Goal: Information Seeking & Learning: Find specific fact

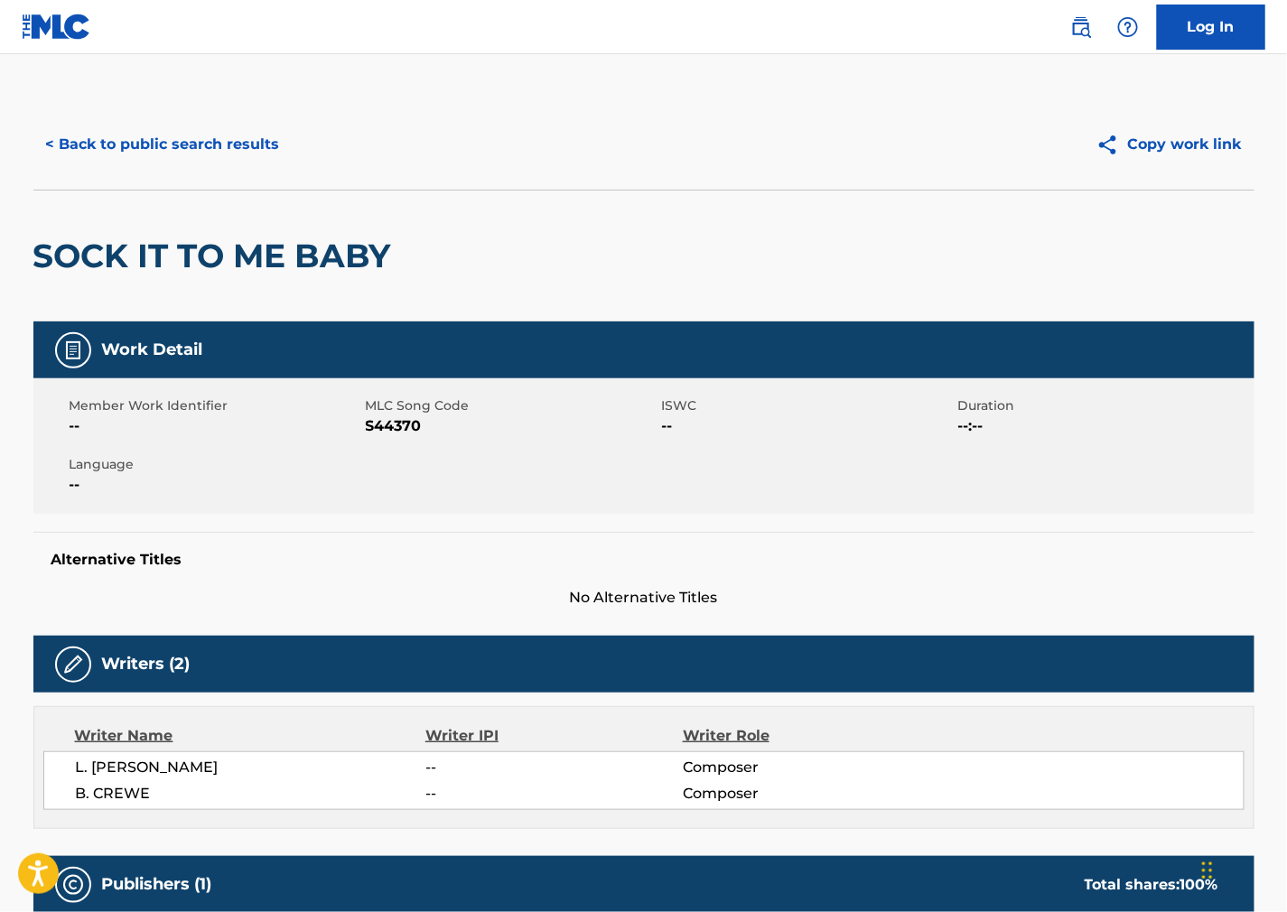
click at [236, 133] on button "< Back to public search results" at bounding box center [162, 144] width 259 height 45
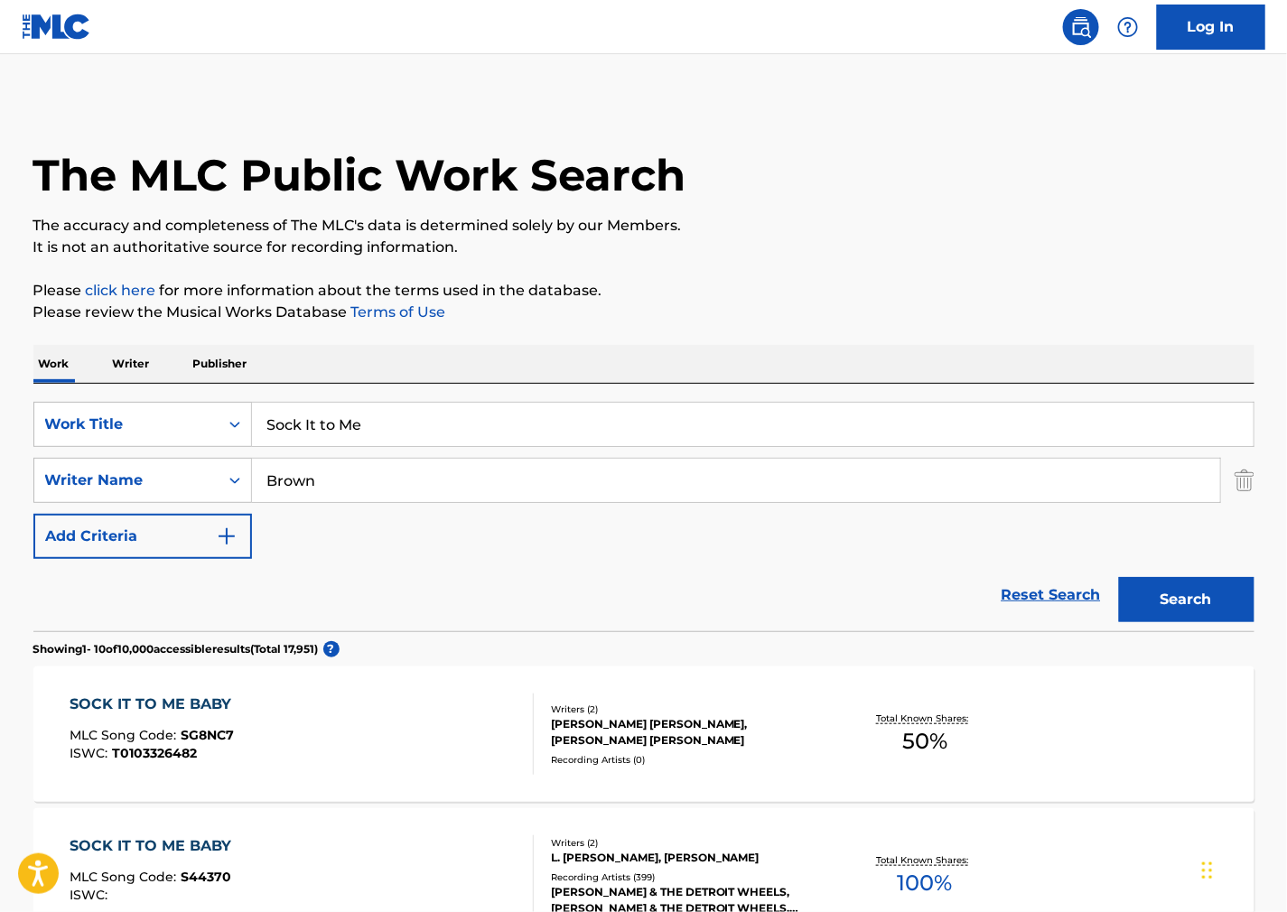
scroll to position [301, 0]
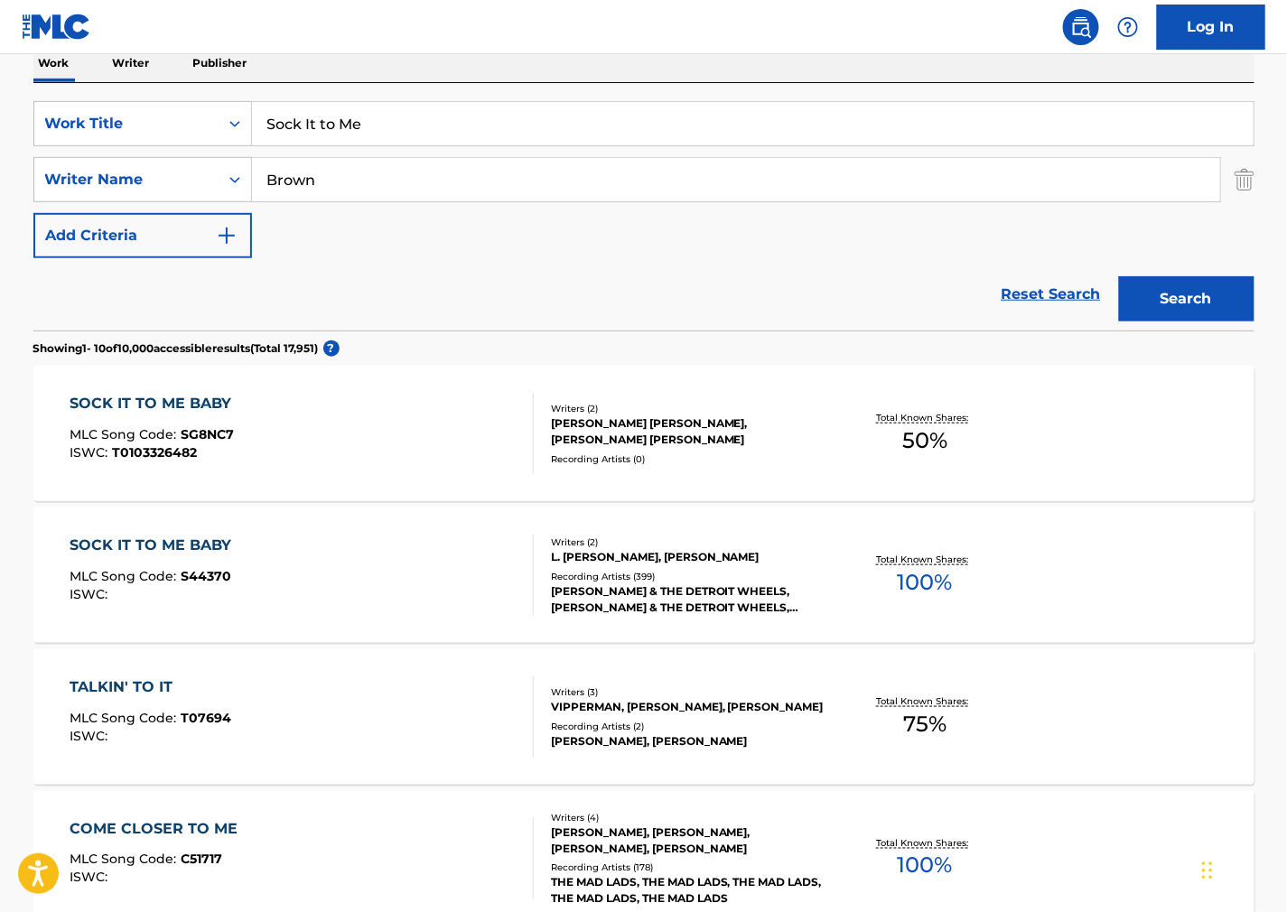
drag, startPoint x: 440, startPoint y: 130, endPoint x: -78, endPoint y: 149, distance: 517.8
click at [0, 149] on html "Accessibility Screen-Reader Guide, Feedback, and Issue Reporting | New window L…" at bounding box center [643, 155] width 1287 height 912
paste input "[PERSON_NAME] Ni Main [PERSON_NAME]"
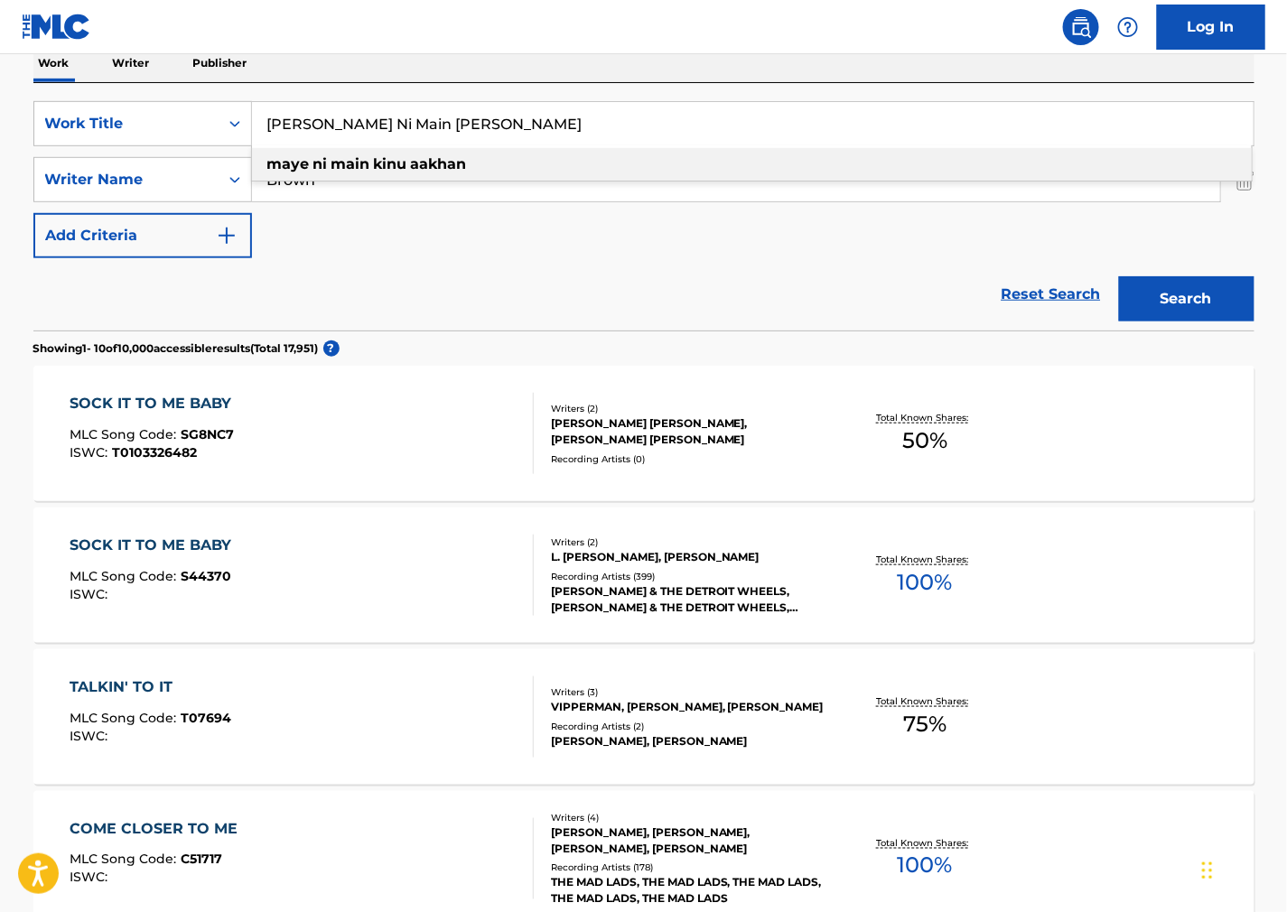
type input "[PERSON_NAME] Ni Main [PERSON_NAME]"
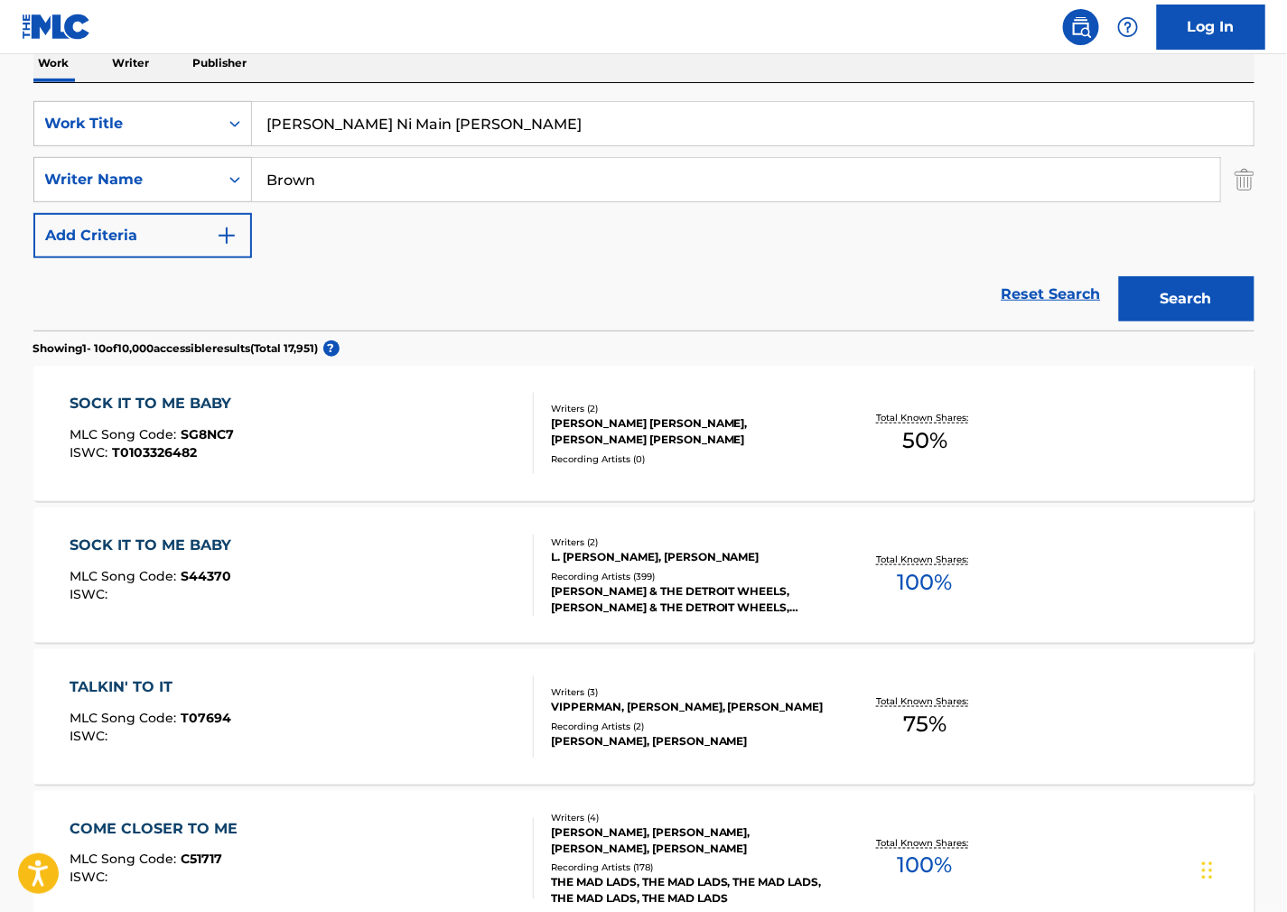
drag, startPoint x: 914, startPoint y: 173, endPoint x: -23, endPoint y: 205, distance: 938.0
click at [0, 205] on html "Accessibility Screen-Reader Guide, Feedback, and Issue Reporting | New window L…" at bounding box center [643, 155] width 1287 height 912
paste input "[PERSON_NAME]"
type input "[PERSON_NAME]"
click at [1196, 293] on button "Search" at bounding box center [1186, 298] width 135 height 45
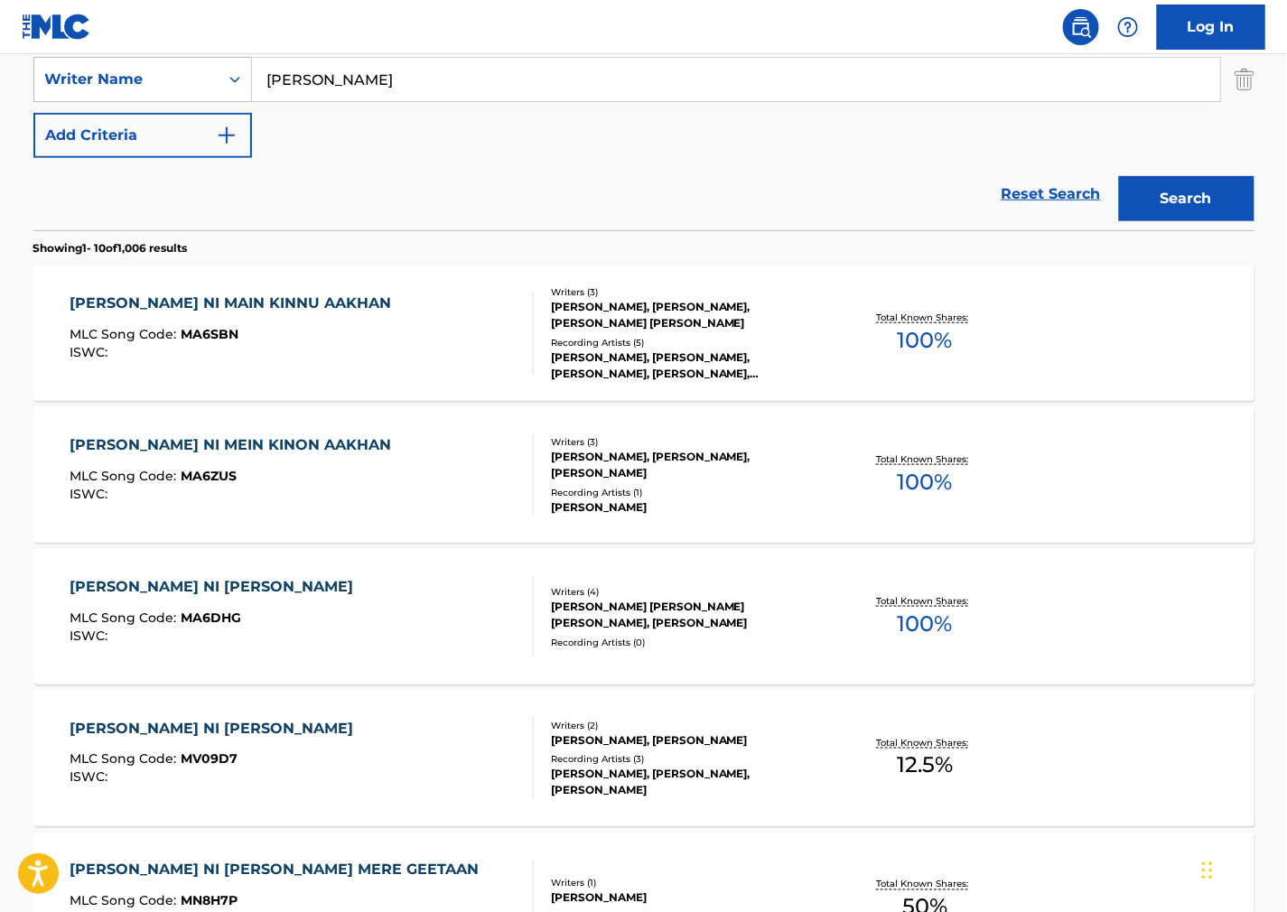
scroll to position [0, 0]
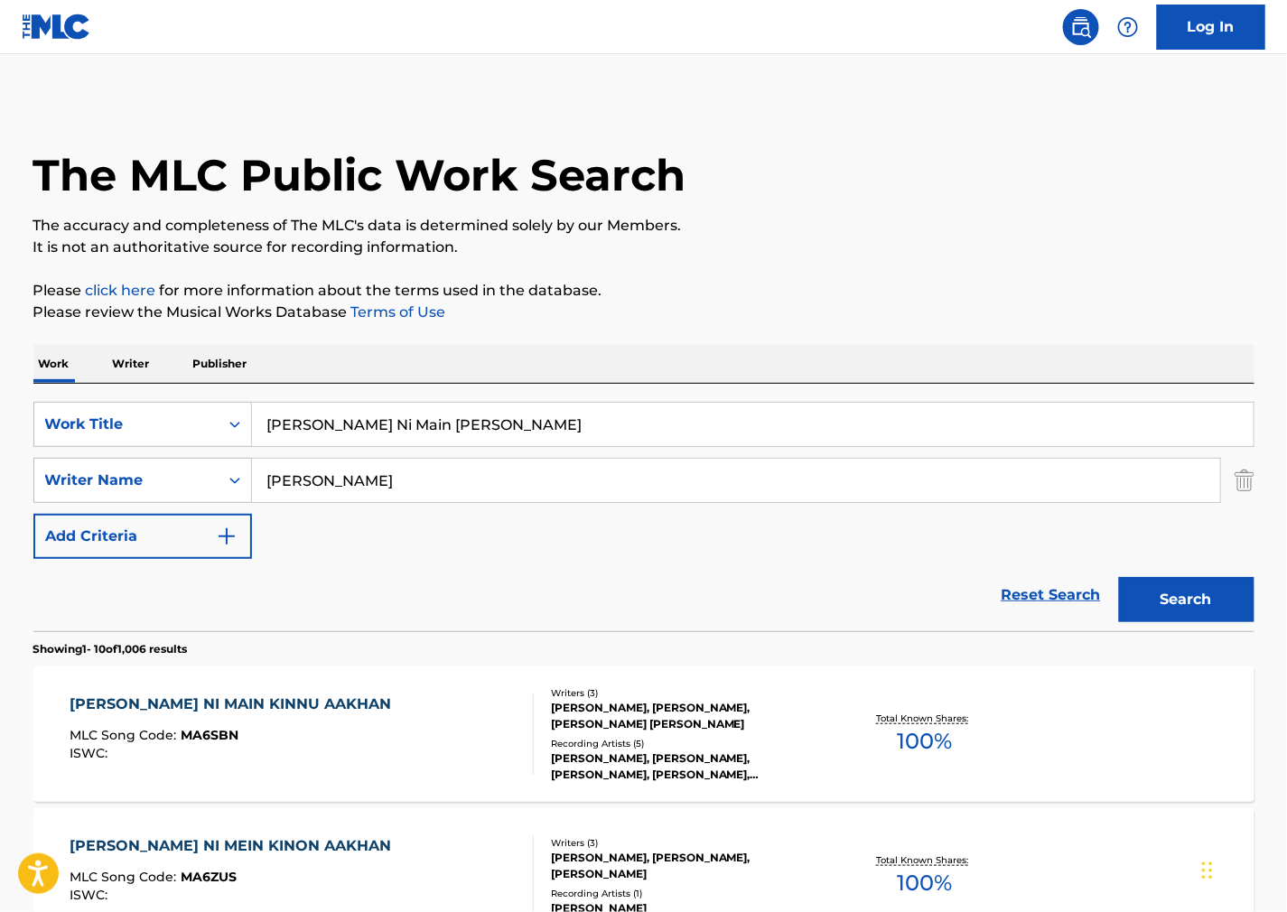
click at [964, 161] on div "The MLC Public Work Search" at bounding box center [643, 165] width 1221 height 132
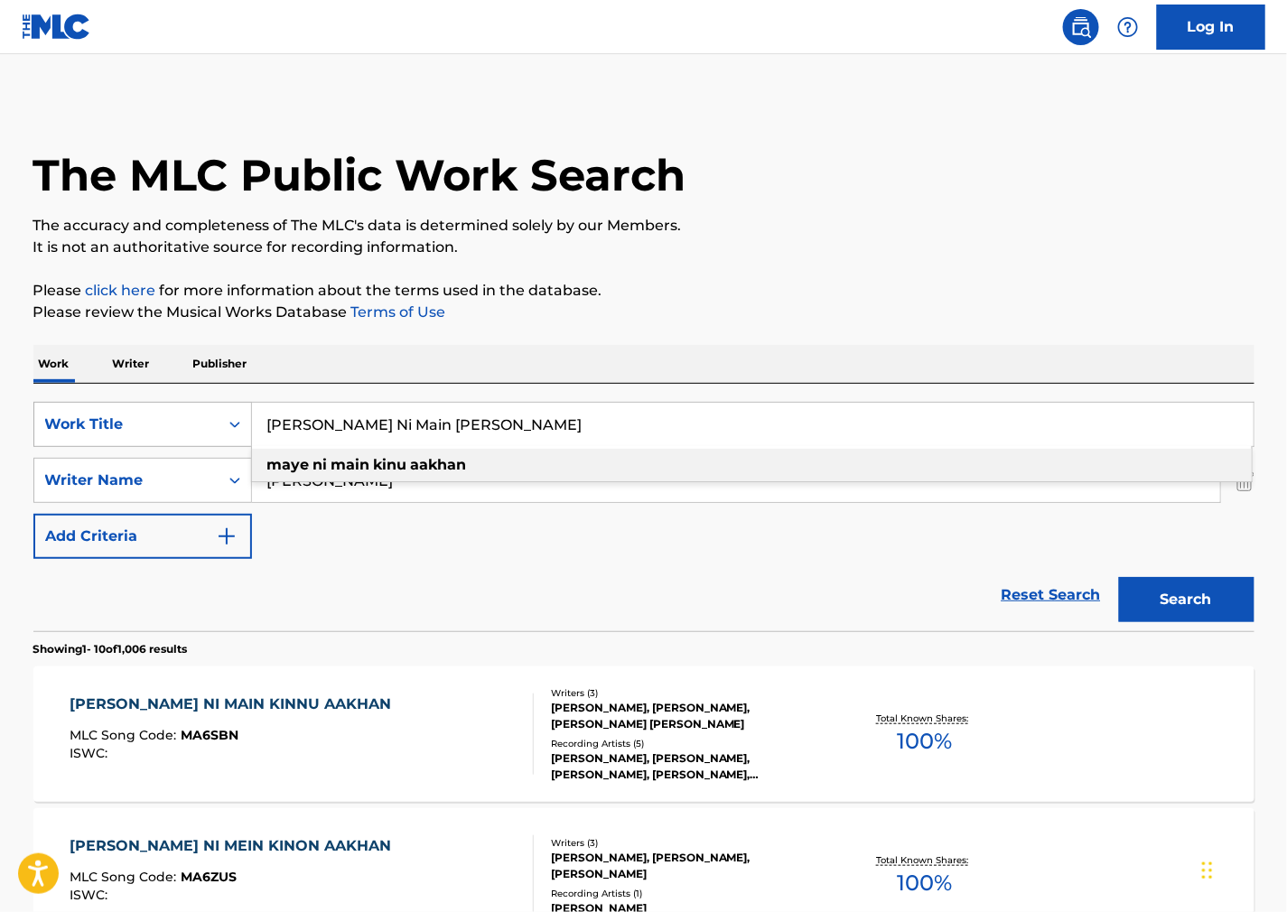
drag, startPoint x: 515, startPoint y: 437, endPoint x: 141, endPoint y: 411, distance: 374.8
click at [141, 411] on div "SearchWithCriteria72dff02f-364e-41d9-ad0a-78fac01ab41a Work Title [PERSON_NAME]…" at bounding box center [643, 424] width 1221 height 45
paste input "Ki Puchde Ho Haal Fakira Da"
type input "Ki Puchde Ho Haal Fakira Da"
click at [874, 196] on div "The MLC Public Work Search" at bounding box center [643, 165] width 1221 height 132
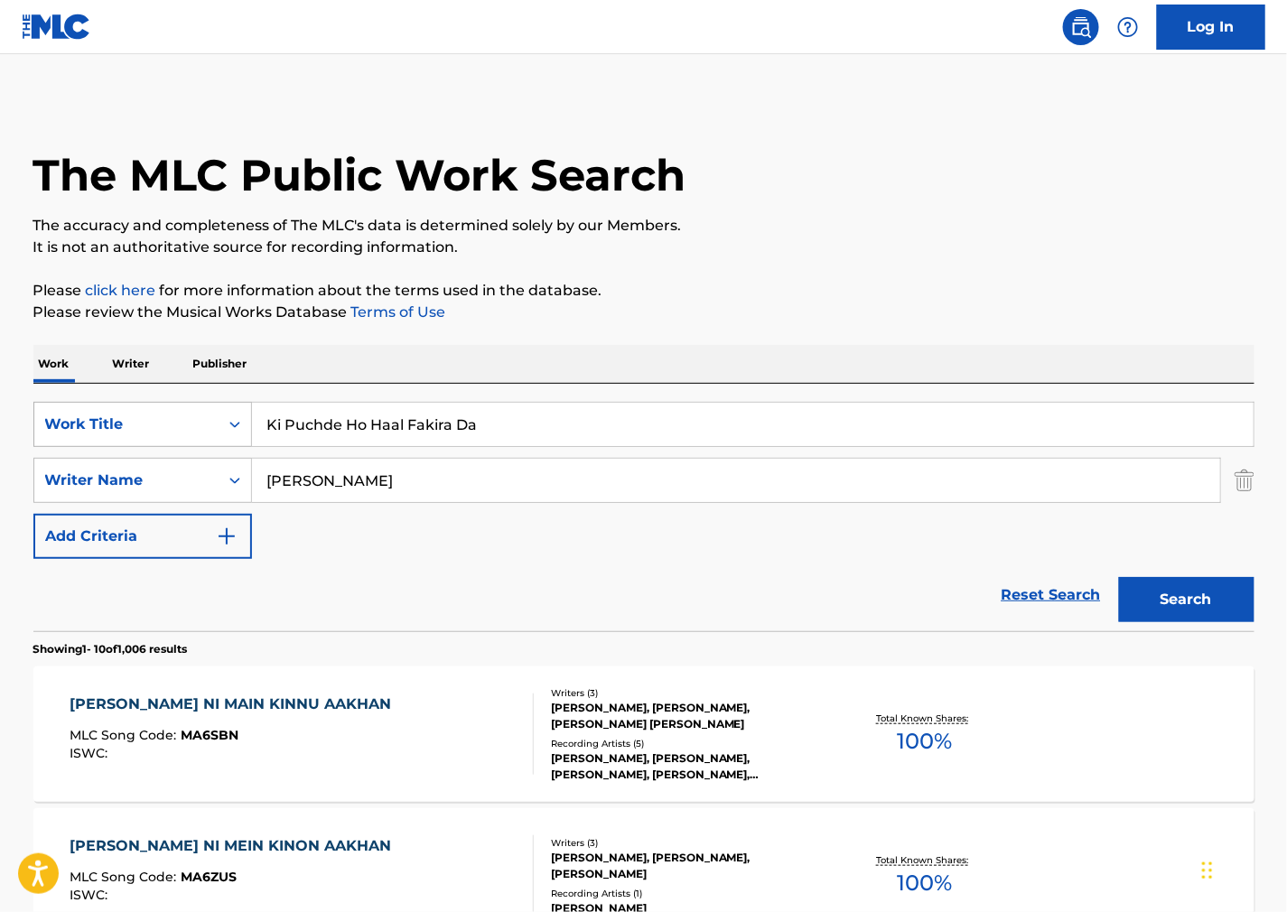
drag, startPoint x: 319, startPoint y: 477, endPoint x: 66, endPoint y: 438, distance: 255.8
click at [66, 438] on div "SearchWithCriteria72dff02f-364e-41d9-ad0a-78fac01ab41a Work Title Ki Puchde Ho …" at bounding box center [643, 480] width 1221 height 157
click at [1119, 577] on button "Search" at bounding box center [1186, 599] width 135 height 45
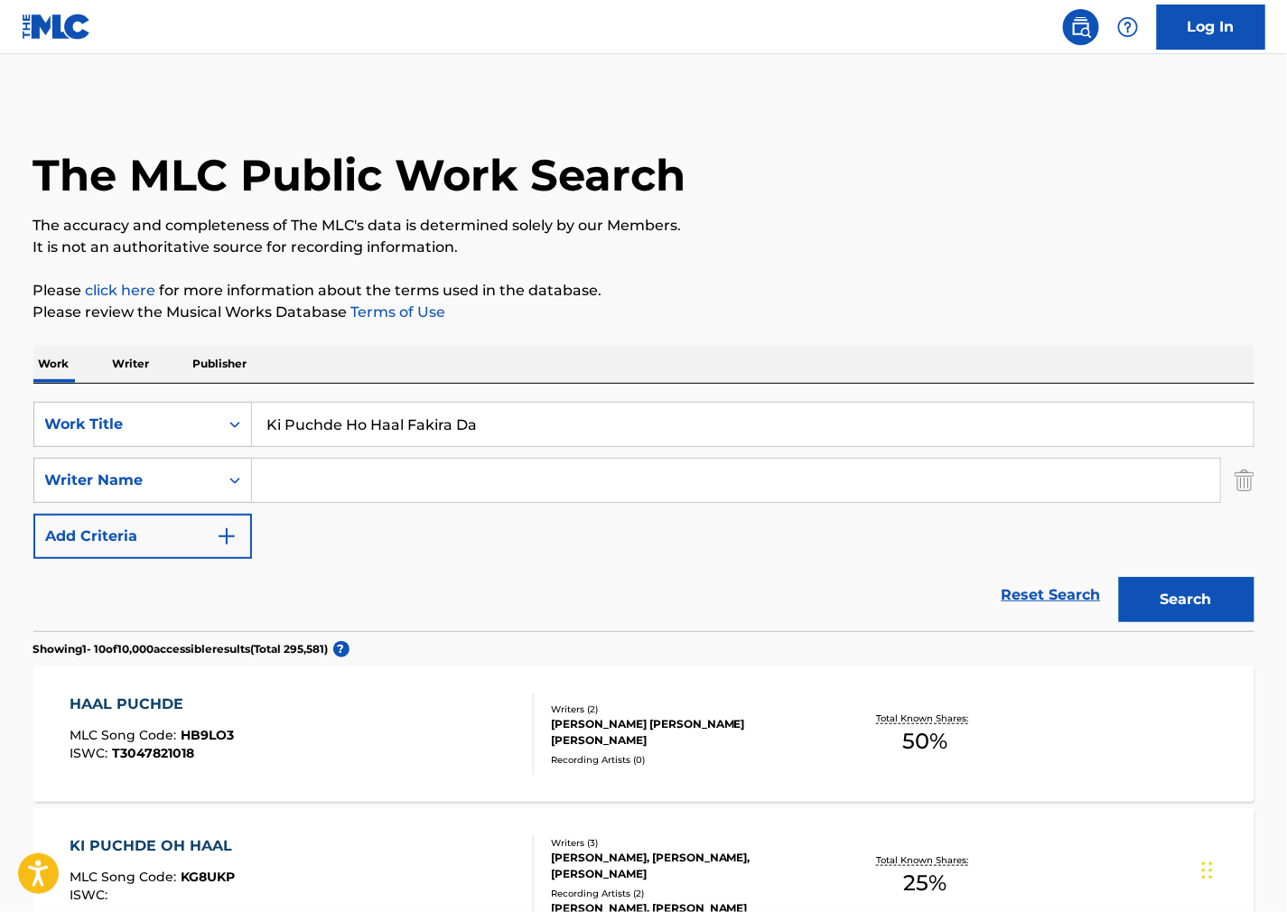
drag, startPoint x: 498, startPoint y: 423, endPoint x: -173, endPoint y: 409, distance: 671.2
click at [0, 409] on html "Accessibility Screen-Reader Guide, Feedback, and Issue Reporting | New window L…" at bounding box center [643, 456] width 1287 height 912
paste input "Aaye Kuch Abr Kuch Sharab Aaye"
type input "Aaye Kuch Abr Kuch Sharab Aaye"
click at [732, 200] on div "The MLC Public Work Search" at bounding box center [643, 165] width 1221 height 132
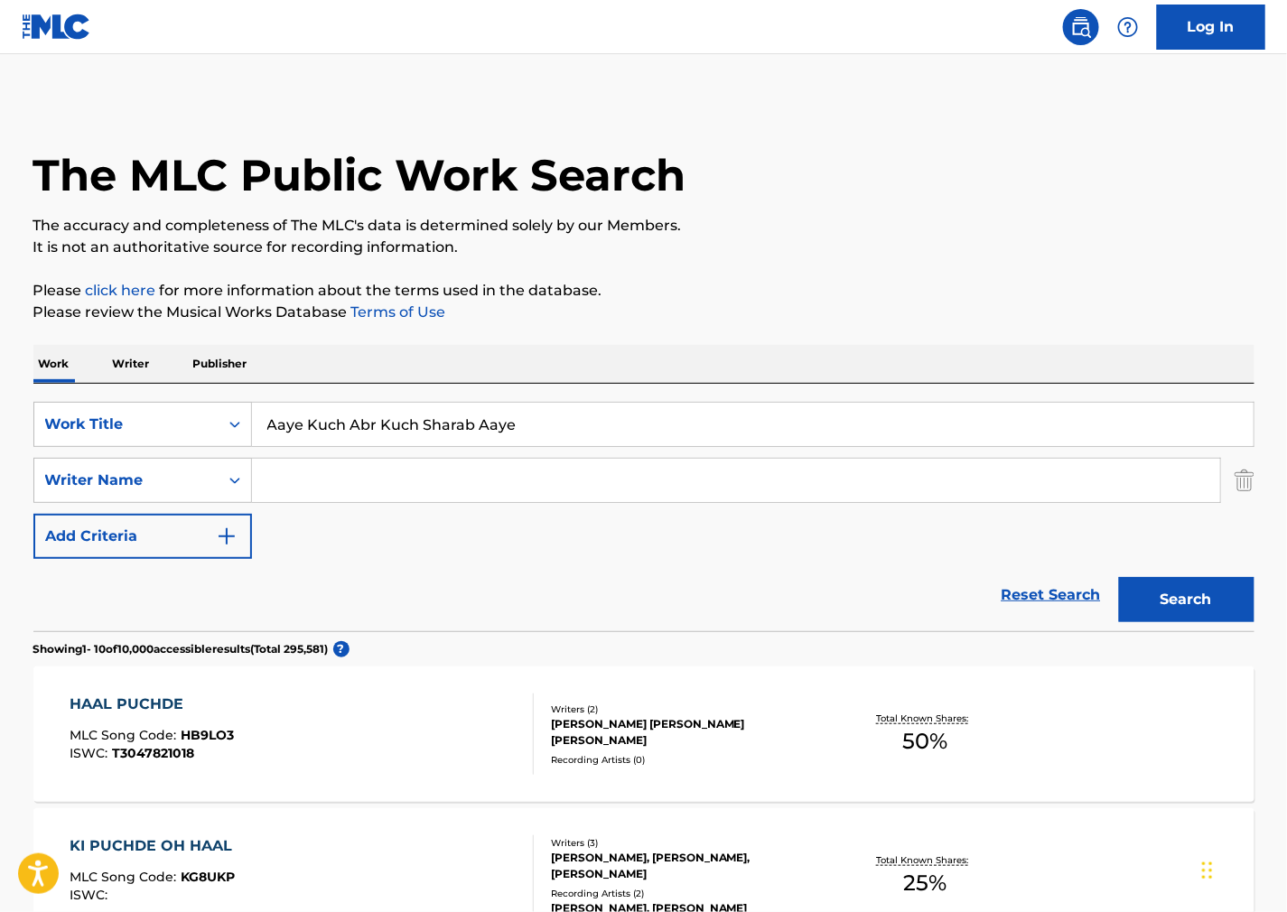
drag, startPoint x: 415, startPoint y: 482, endPoint x: 729, endPoint y: 443, distance: 315.8
click at [415, 482] on input "Search Form" at bounding box center [736, 480] width 968 height 43
paste input "Faiz"
type input "Faiz"
click at [1135, 608] on button "Search" at bounding box center [1186, 599] width 135 height 45
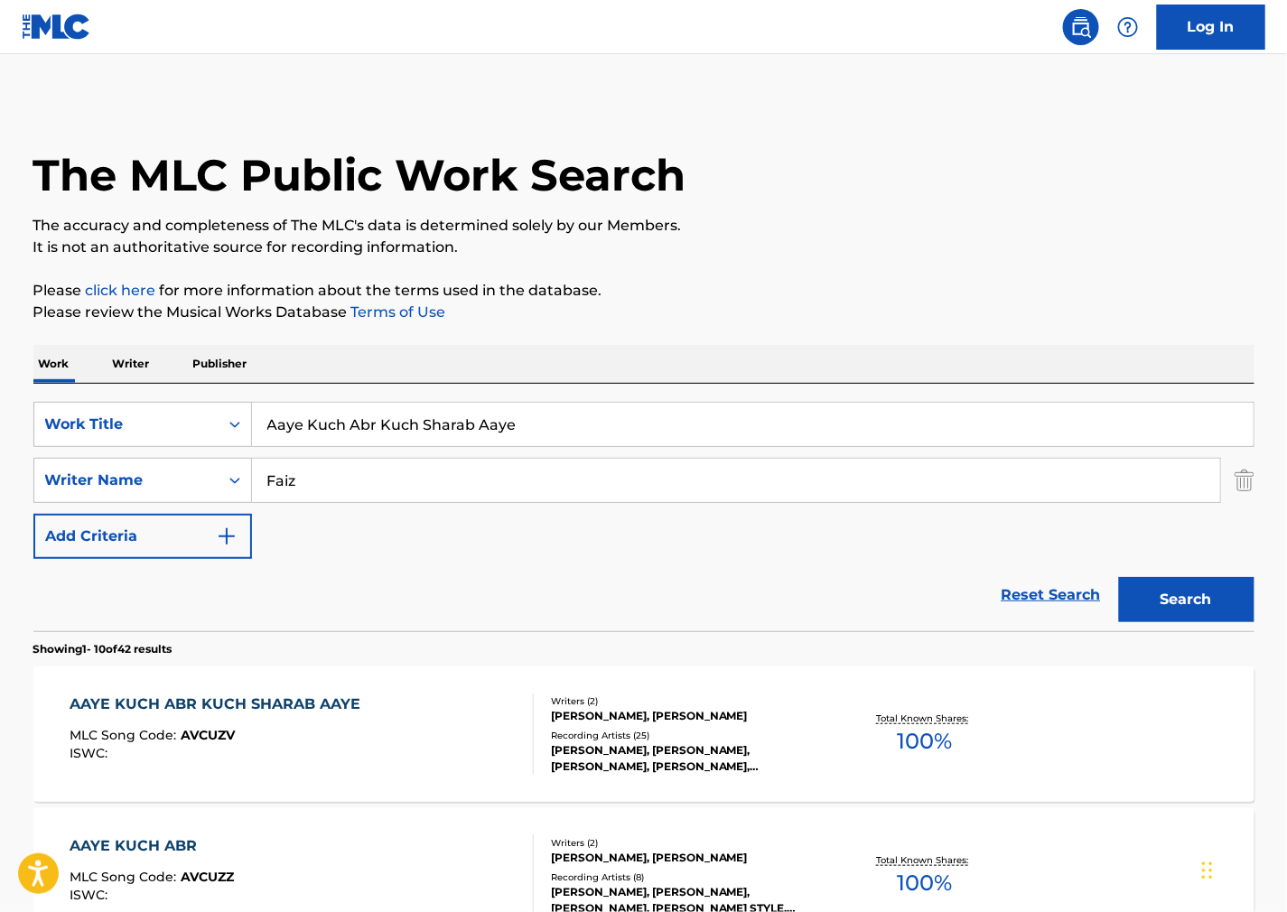
click at [416, 732] on div "AAYE KUCH ABR KUCH SHARAB AAYE MLC Song Code : AVCUZV ISWC :" at bounding box center [302, 734] width 464 height 81
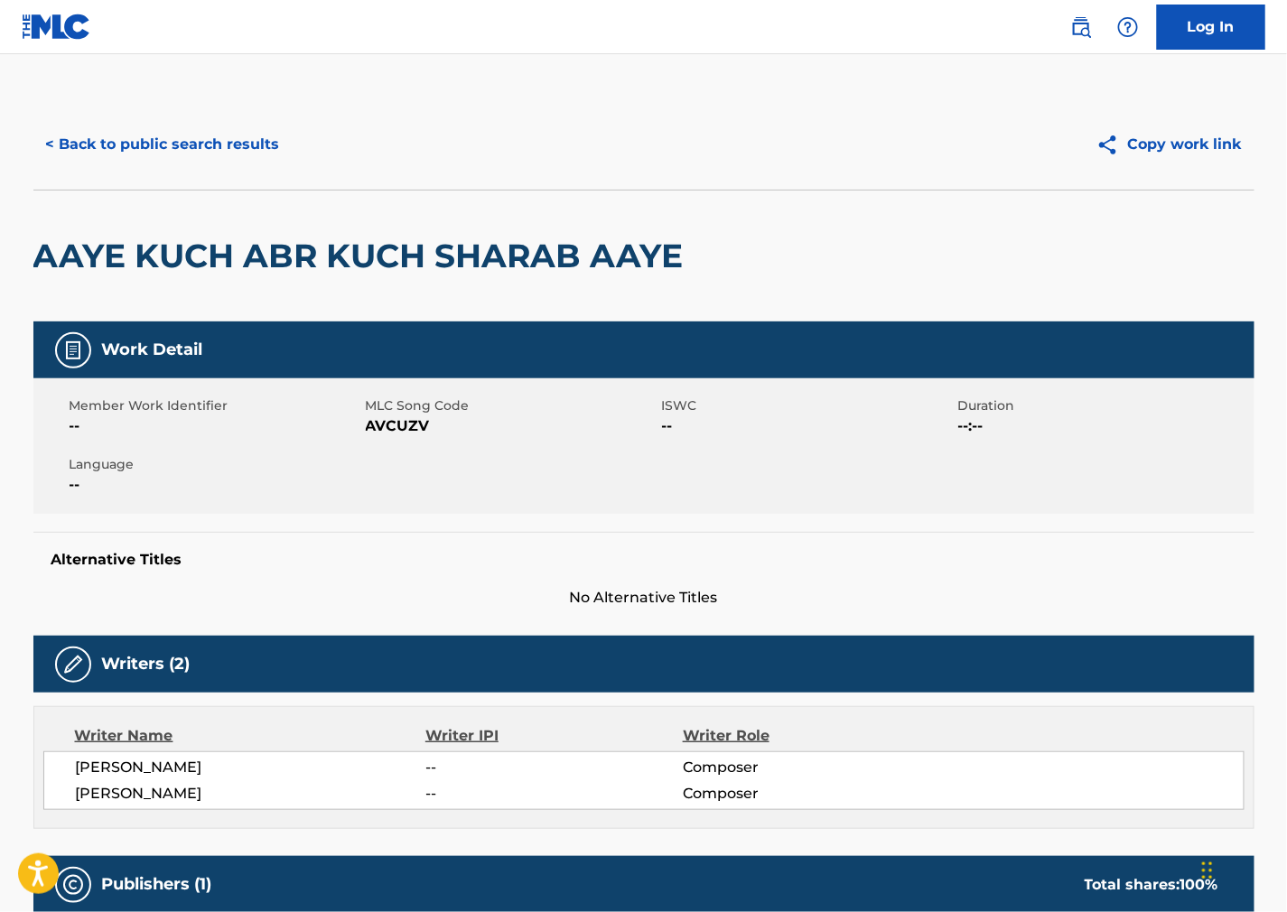
click at [403, 436] on span "AVCUZV" at bounding box center [512, 426] width 292 height 22
copy span "AVCUZV"
click at [840, 508] on div "Member Work Identifier -- MLC Song Code AVCUZV ISWC -- Duration --:-- Language …" at bounding box center [643, 445] width 1221 height 135
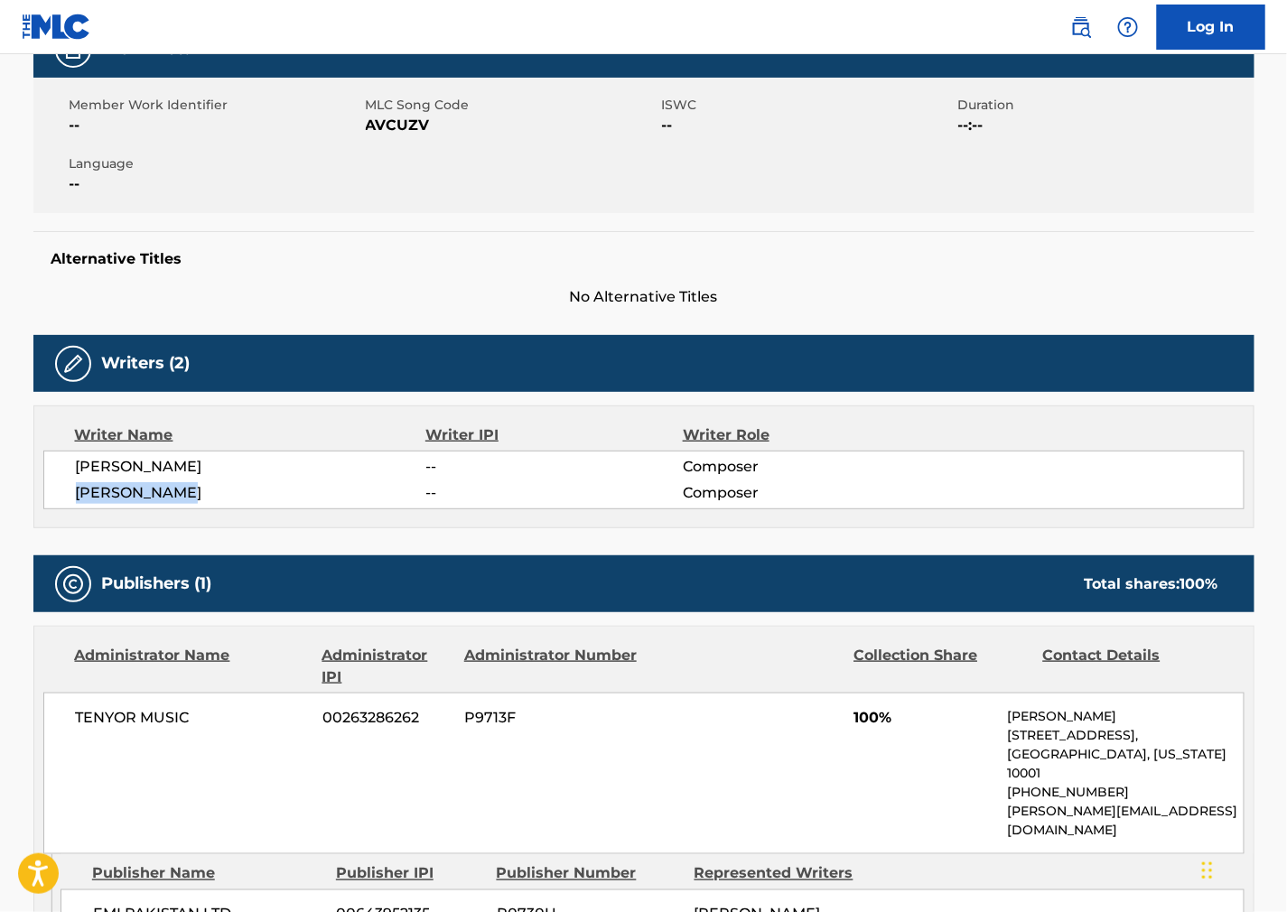
drag, startPoint x: 212, startPoint y: 493, endPoint x: 79, endPoint y: 506, distance: 134.3
click at [79, 506] on div "[PERSON_NAME] -- Composer [PERSON_NAME] -- Composer" at bounding box center [643, 480] width 1201 height 59
copy span "[PERSON_NAME]"
drag, startPoint x: 988, startPoint y: 512, endPoint x: 822, endPoint y: 518, distance: 166.3
click at [986, 511] on div "Writer Name Writer IPI Writer Role [PERSON_NAME] -- Composer [PERSON_NAME] -- C…" at bounding box center [643, 467] width 1221 height 123
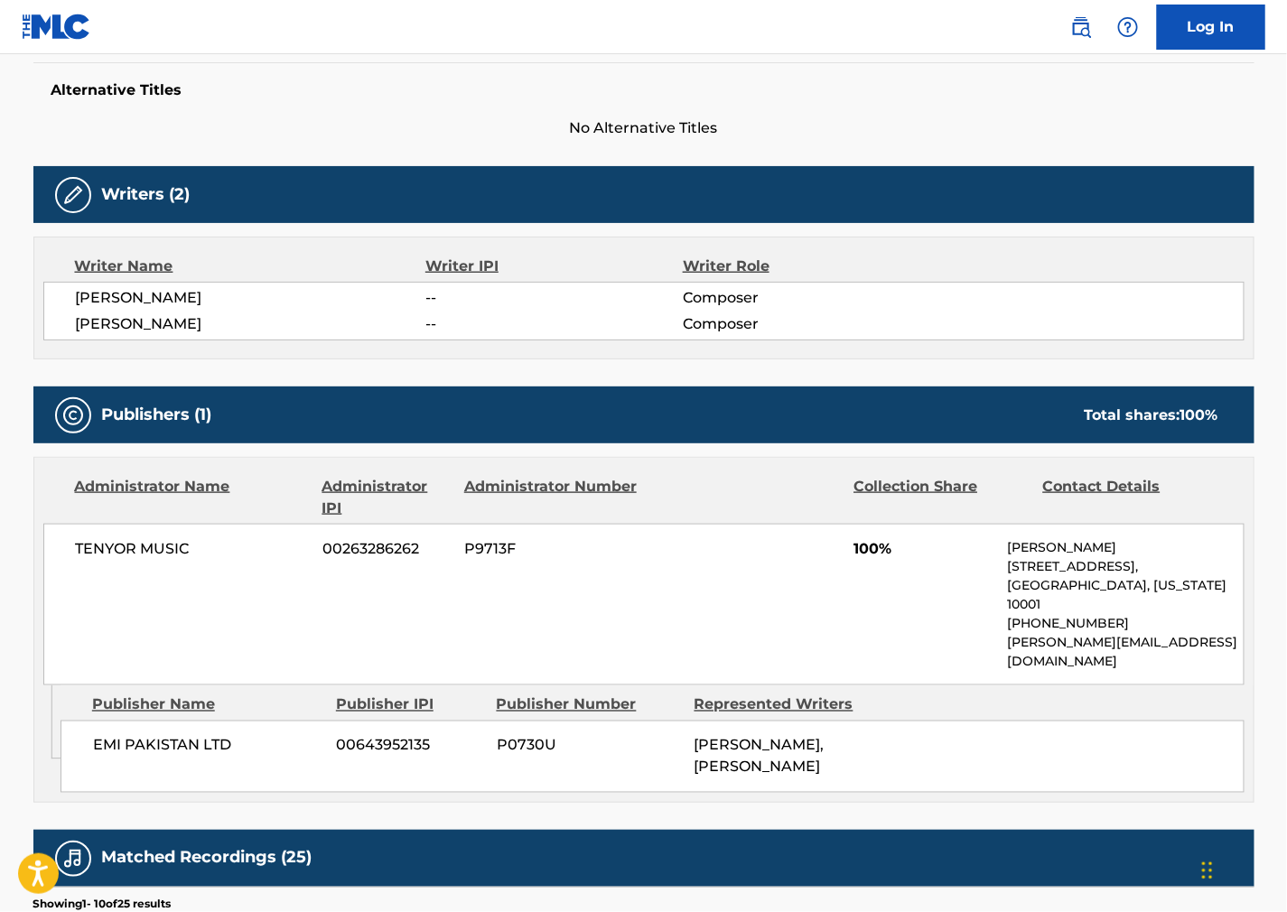
scroll to position [702, 0]
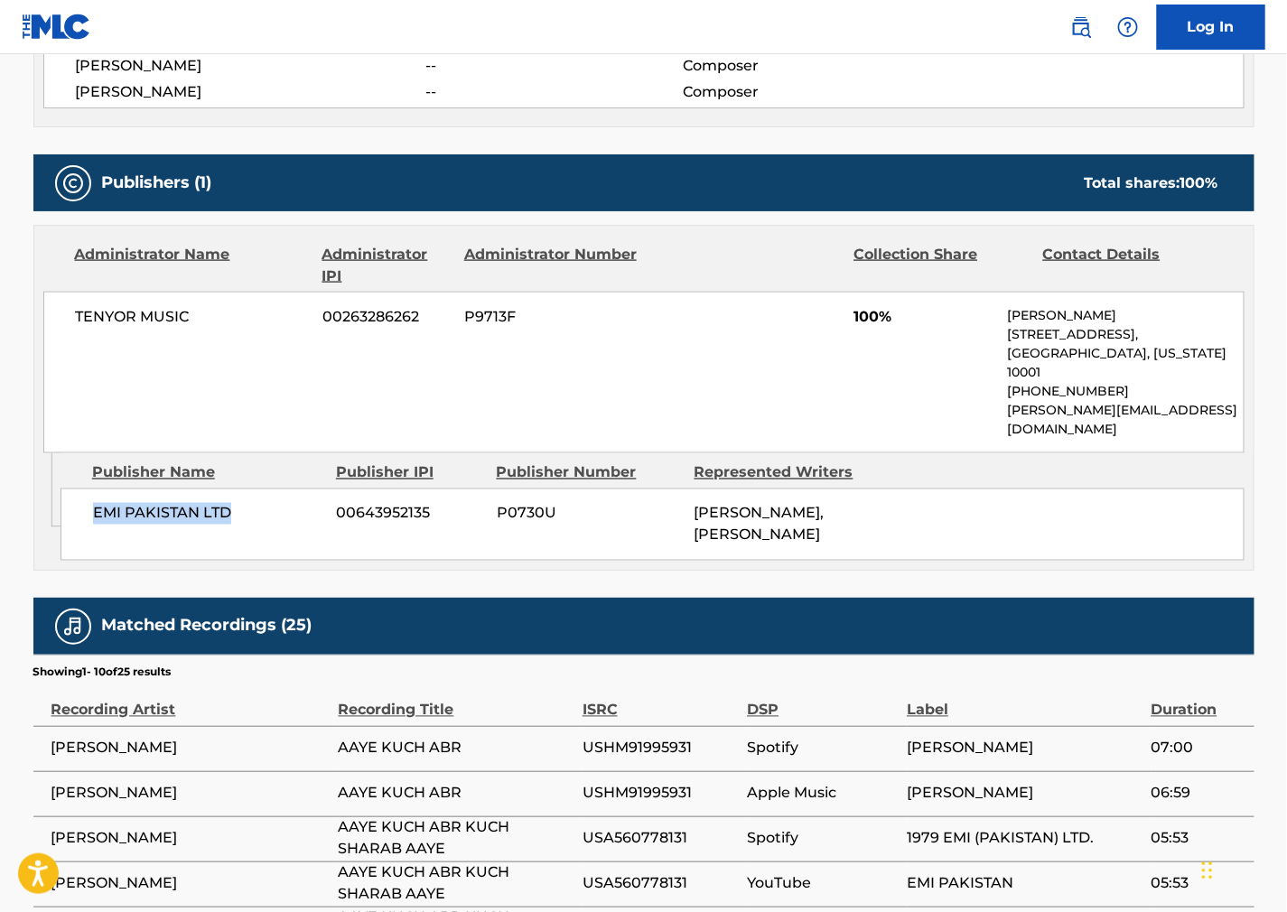
drag, startPoint x: 276, startPoint y: 490, endPoint x: 83, endPoint y: 500, distance: 193.5
click at [83, 500] on div "EMI PAKISTAN LTD 00643952135 P0730U [PERSON_NAME], [PERSON_NAME]" at bounding box center [653, 525] width 1184 height 72
copy span "EMI PAKISTAN LTD"
click at [760, 489] on div "EMI PAKISTAN LTD 00643952135 P0730U [PERSON_NAME], [PERSON_NAME]" at bounding box center [653, 525] width 1184 height 72
drag, startPoint x: 213, startPoint y: 322, endPoint x: 33, endPoint y: 331, distance: 180.9
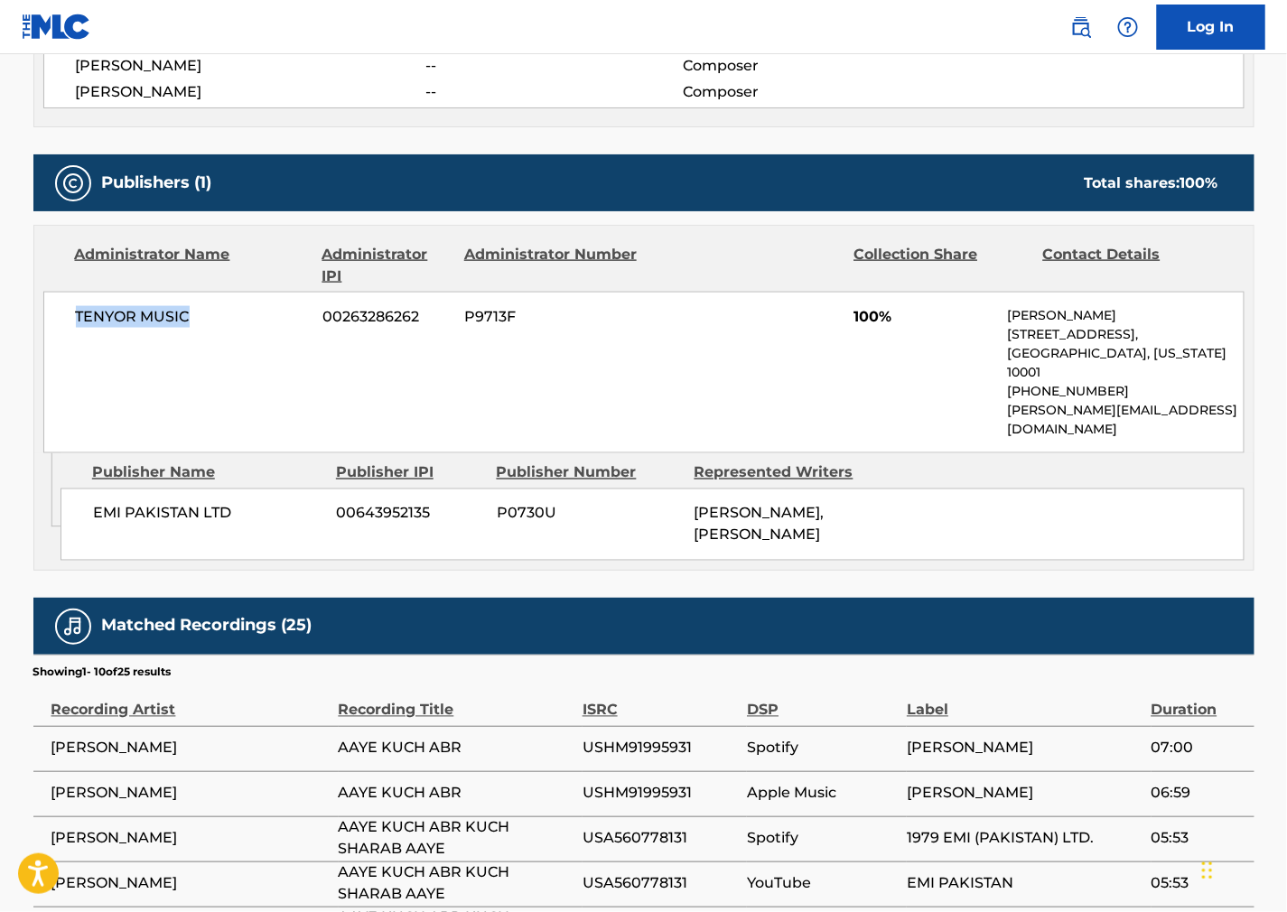
click at [33, 331] on div "Administrator Name Administrator IPI Administrator Number Collection Share Cont…" at bounding box center [643, 398] width 1221 height 346
copy span "TENYOR MUSIC"
click at [729, 298] on div "TENYOR MUSIC 00263286262 P9713F 100% [PERSON_NAME] [STREET_ADDRESS][US_STATE] […" at bounding box center [643, 373] width 1201 height 162
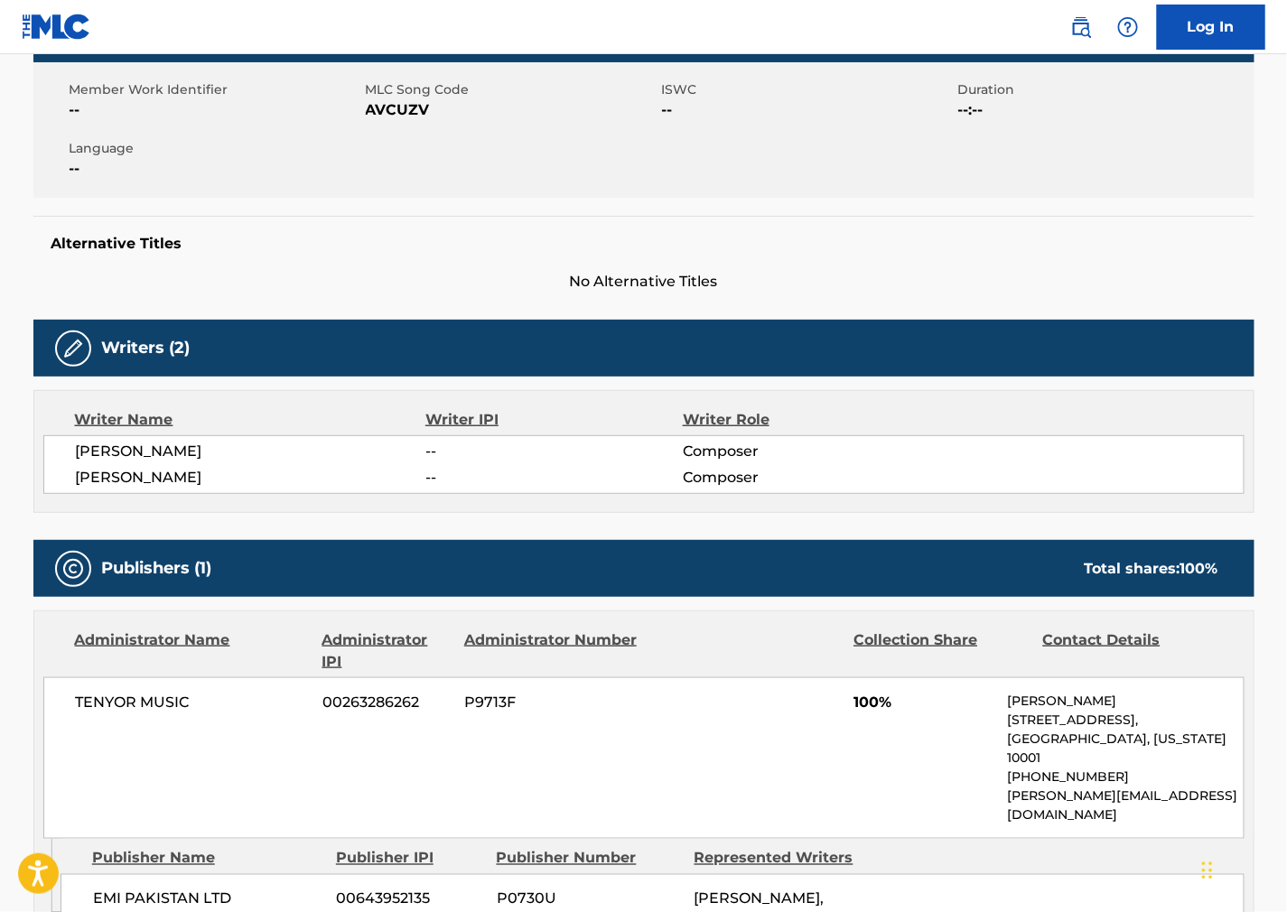
scroll to position [0, 0]
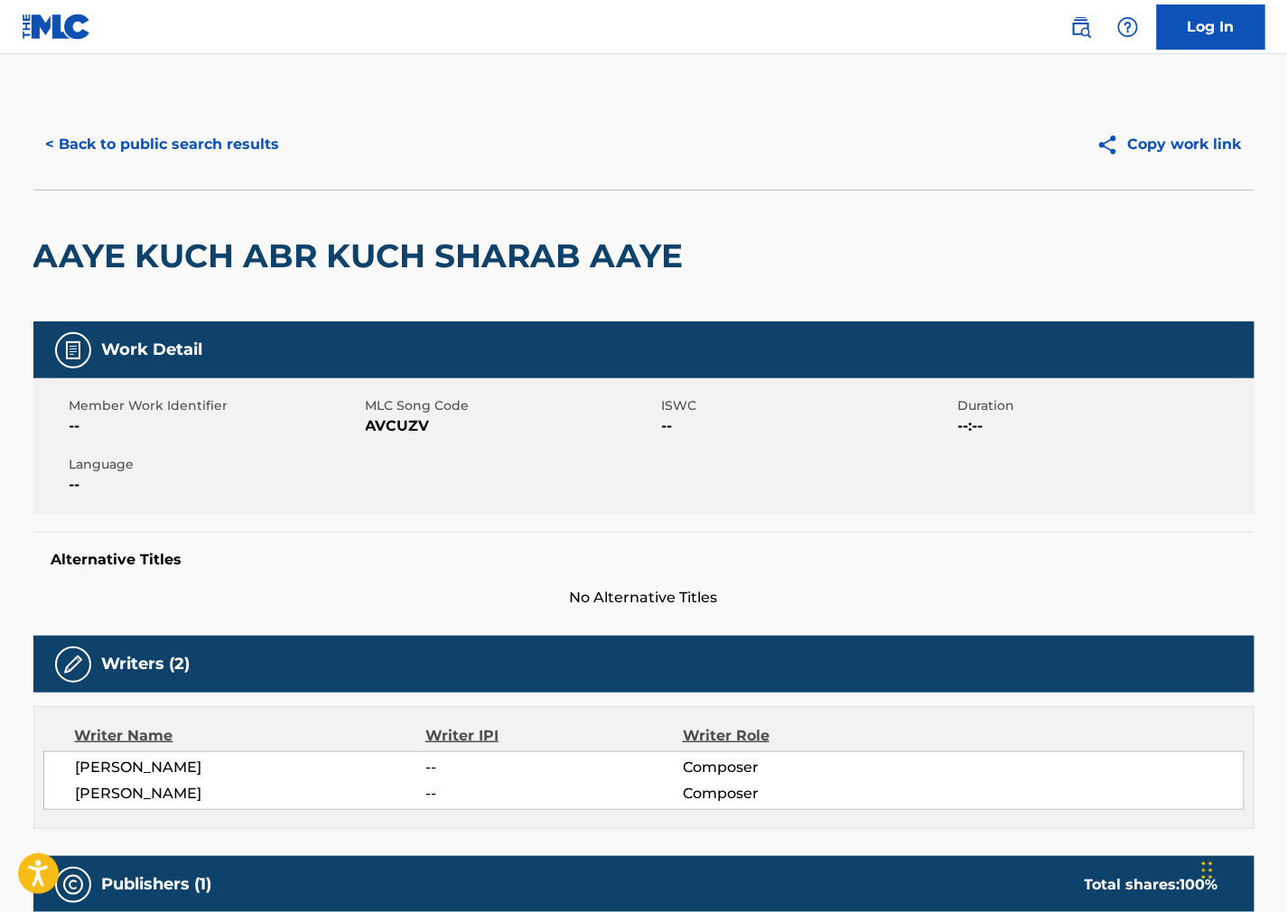
click at [227, 136] on button "< Back to public search results" at bounding box center [162, 144] width 259 height 45
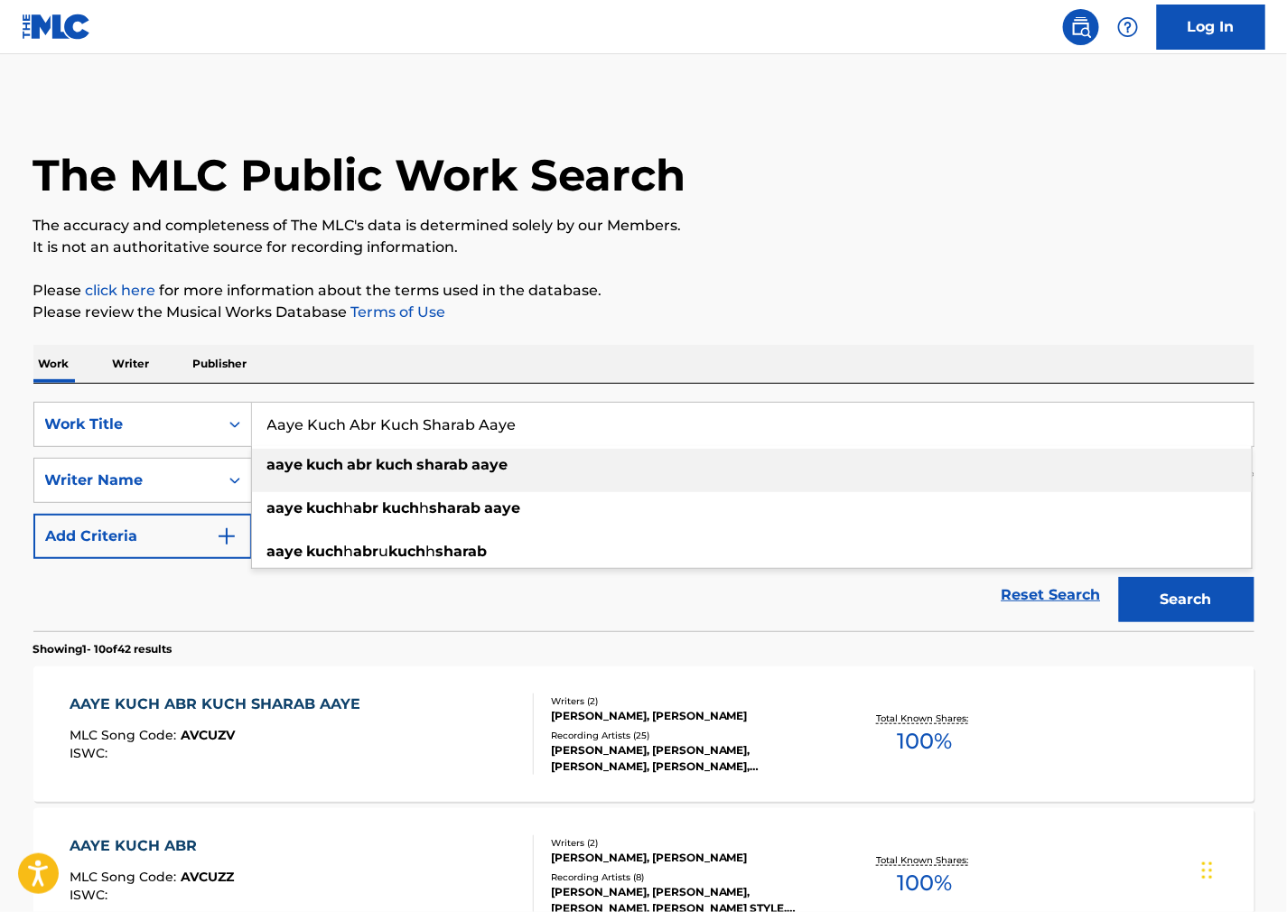
drag, startPoint x: 427, startPoint y: 402, endPoint x: 662, endPoint y: 264, distance: 272.5
paste input "Gulon Mein Rang Bhar"
type input "Gulon Mein Rang Bhare"
drag, startPoint x: 981, startPoint y: 238, endPoint x: 738, endPoint y: 334, distance: 261.1
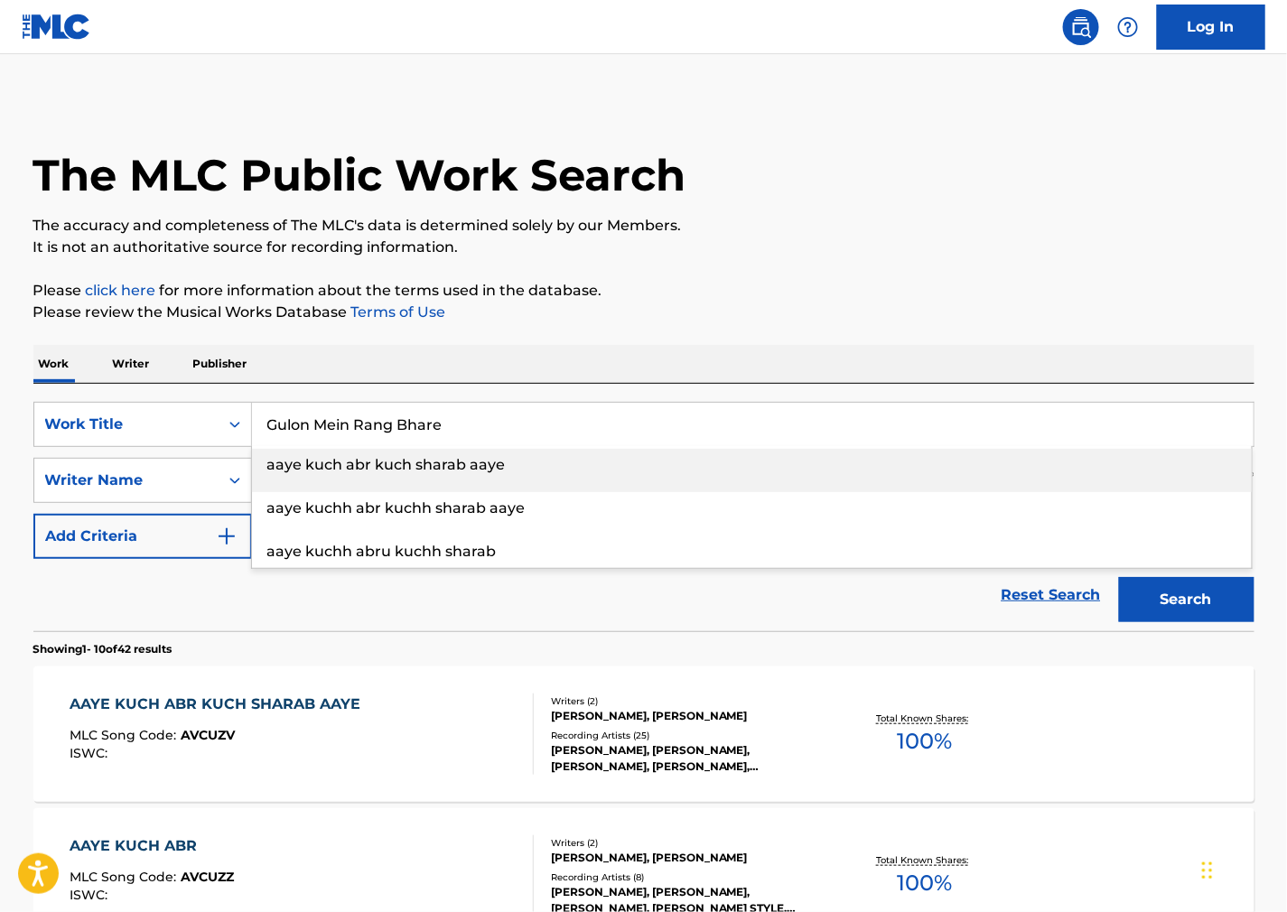
click at [979, 238] on p "It is not an authoritative source for recording information." at bounding box center [643, 248] width 1221 height 22
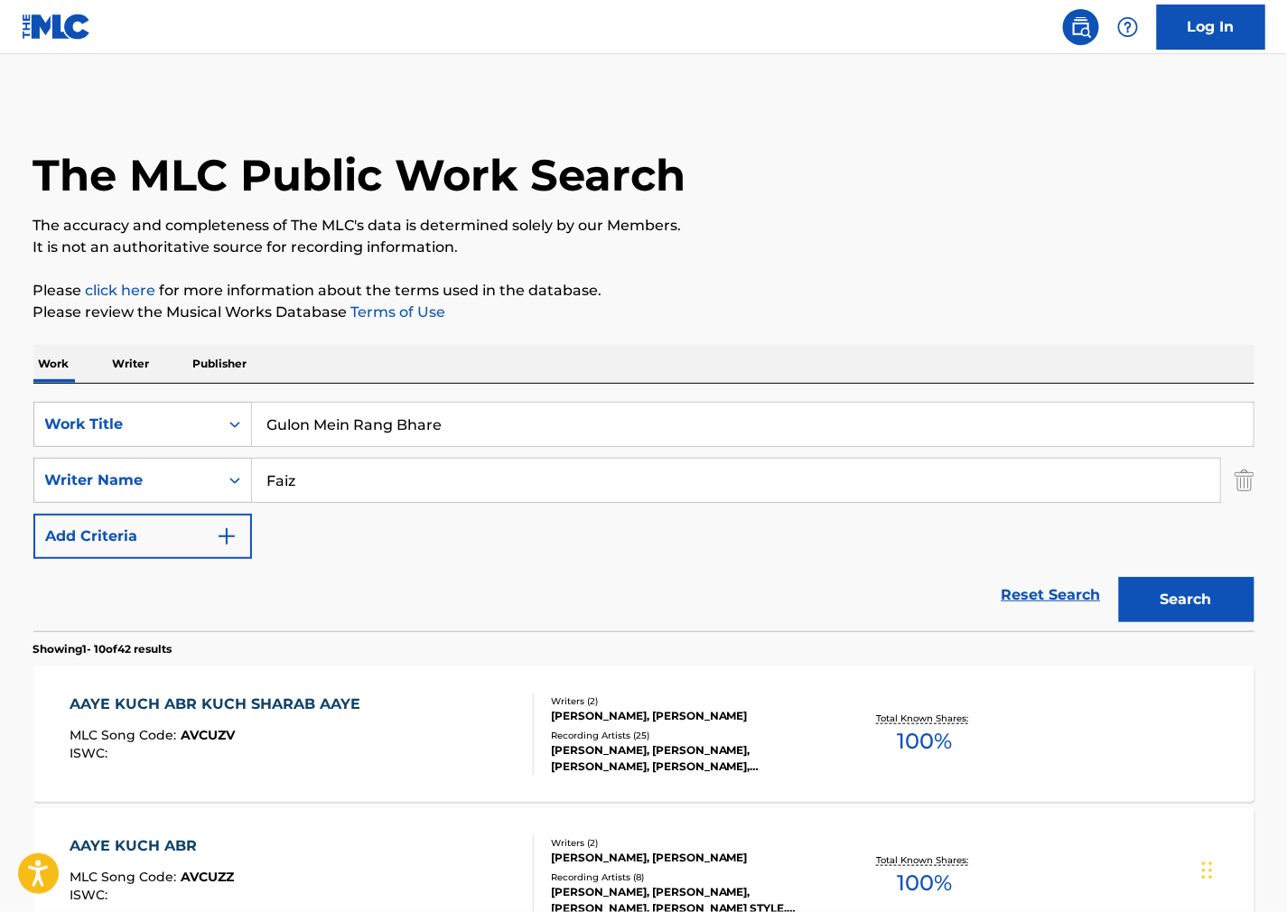
drag, startPoint x: 372, startPoint y: 493, endPoint x: 120, endPoint y: 455, distance: 254.8
click at [123, 456] on div "SearchWithCriteria72dff02f-364e-41d9-ad0a-78fac01ab41a Work Title Gulon Mein Ra…" at bounding box center [643, 480] width 1221 height 157
click at [1119, 577] on button "Search" at bounding box center [1186, 599] width 135 height 45
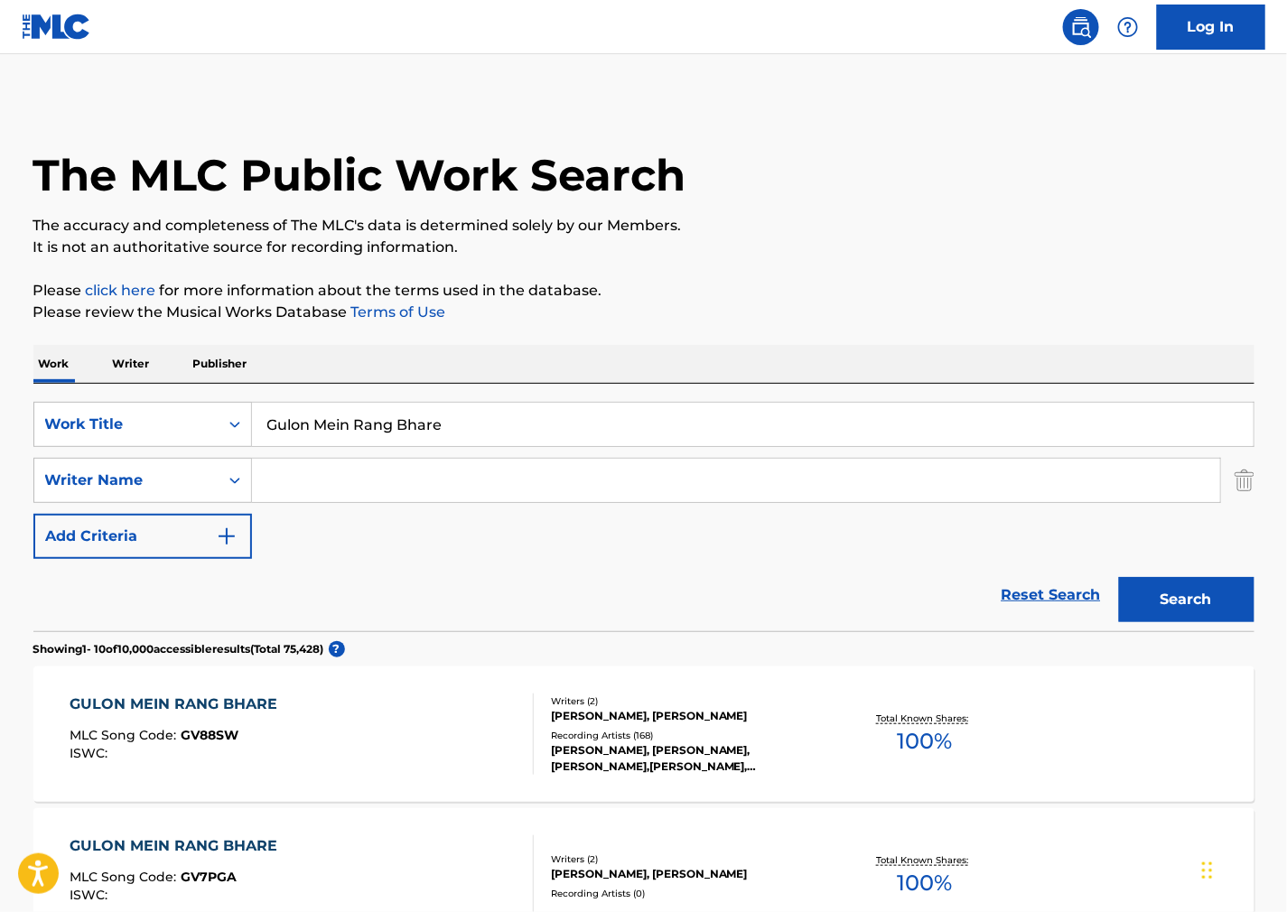
click at [411, 746] on div "GULON MEIN RANG BHARE MLC Song Code : GV88SW ISWC :" at bounding box center [302, 734] width 464 height 81
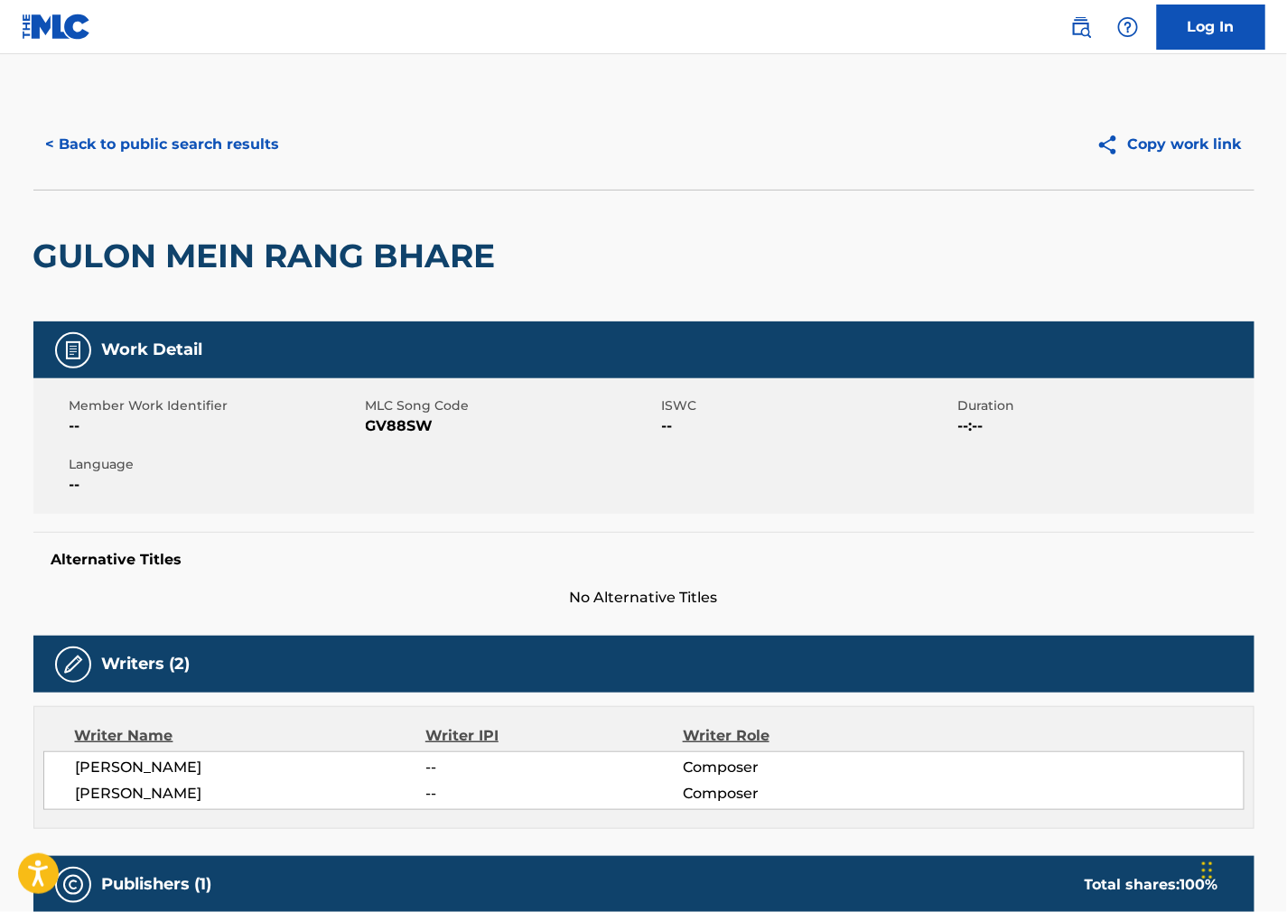
click at [395, 424] on span "GV88SW" at bounding box center [512, 426] width 292 height 22
copy span "GV88SW"
drag, startPoint x: 963, startPoint y: 499, endPoint x: 648, endPoint y: 625, distance: 339.6
click at [962, 499] on div "Member Work Identifier -- MLC Song Code GV88SW ISWC -- Duration --:-- Language …" at bounding box center [643, 445] width 1221 height 135
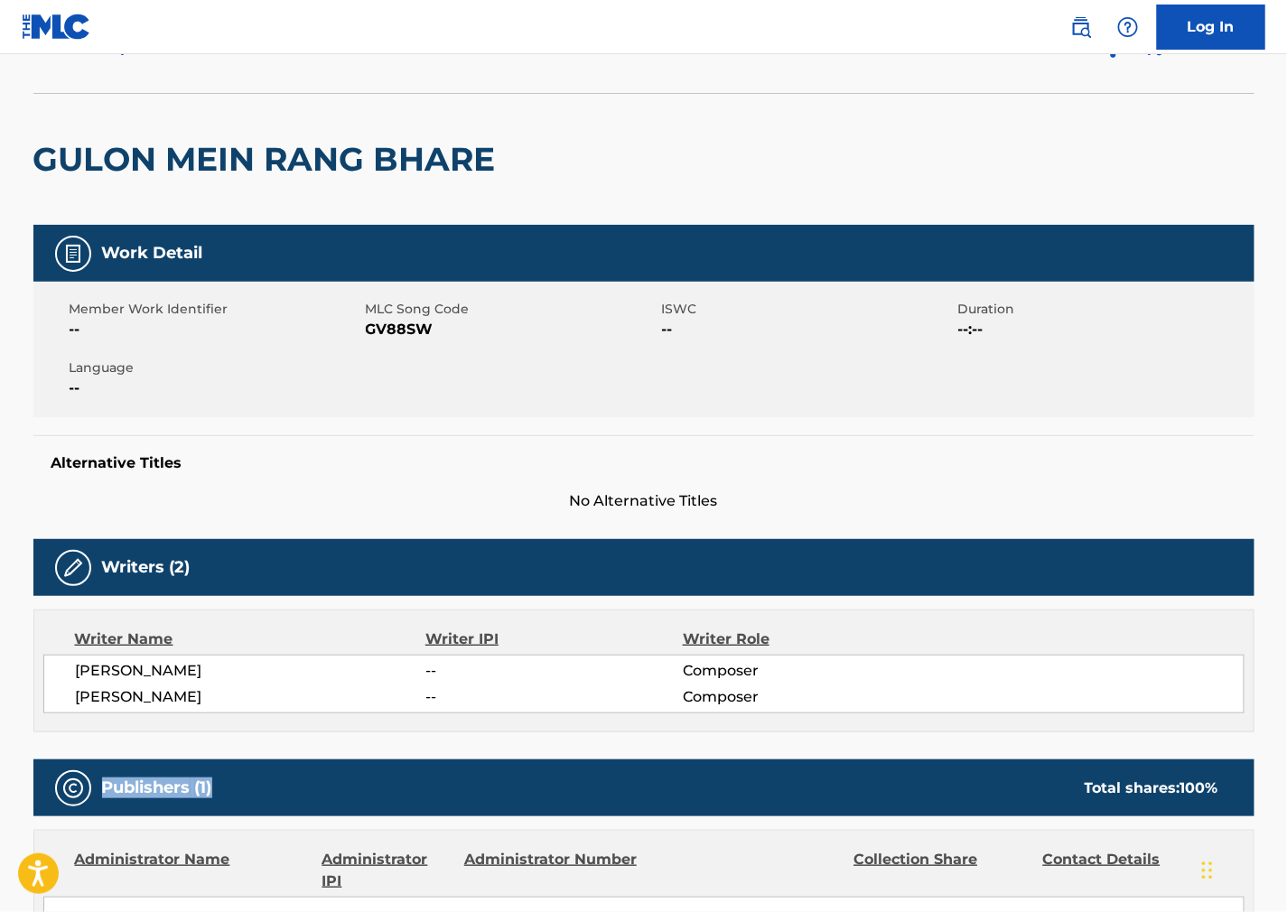
scroll to position [100, 0]
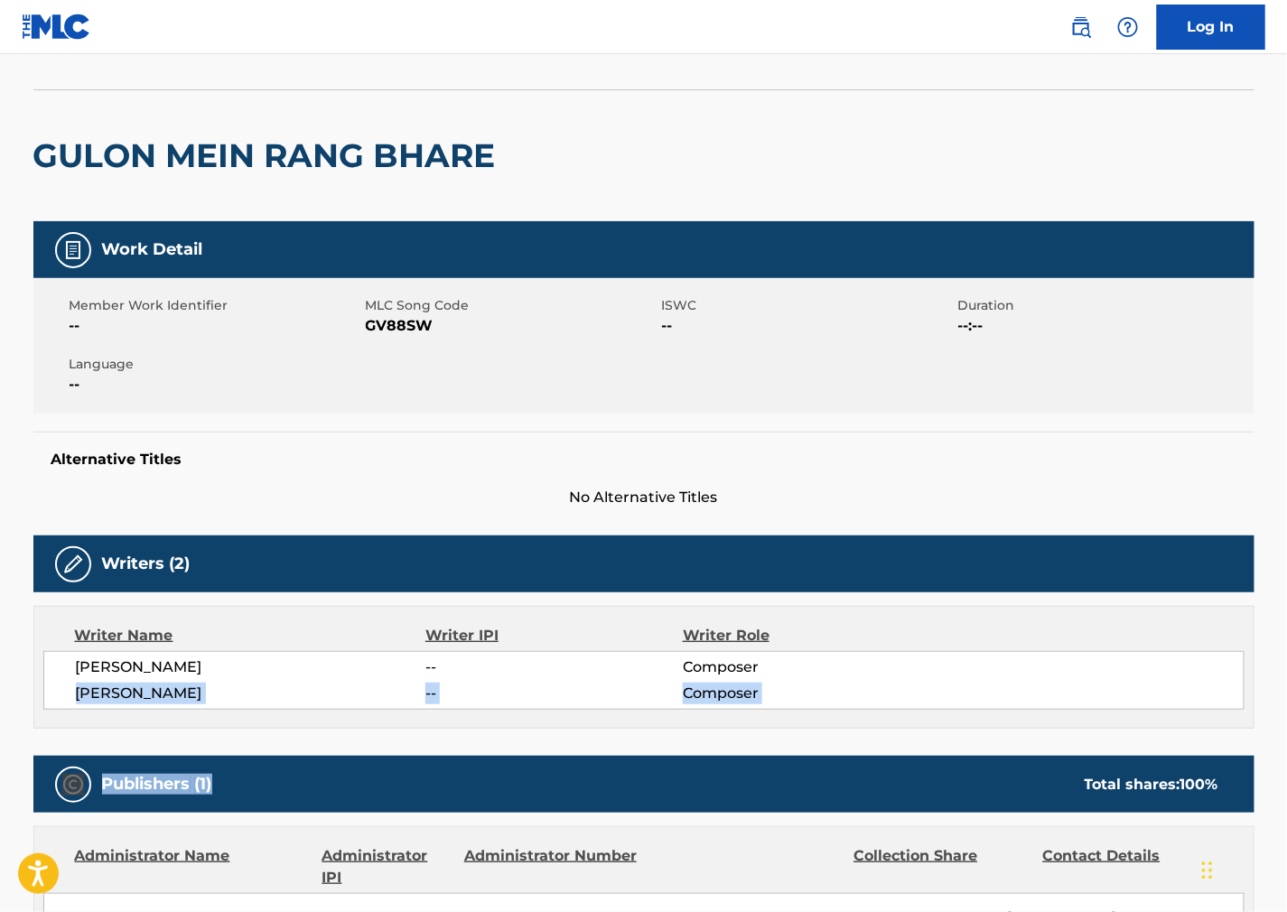
drag, startPoint x: 218, startPoint y: 793, endPoint x: 68, endPoint y: 697, distance: 177.9
click at [68, 697] on div "[PERSON_NAME] -- Composer [PERSON_NAME] -- Composer" at bounding box center [643, 680] width 1201 height 59
click at [108, 703] on span "[PERSON_NAME]" at bounding box center [251, 694] width 350 height 22
click at [114, 694] on span "[PERSON_NAME]" at bounding box center [251, 694] width 350 height 22
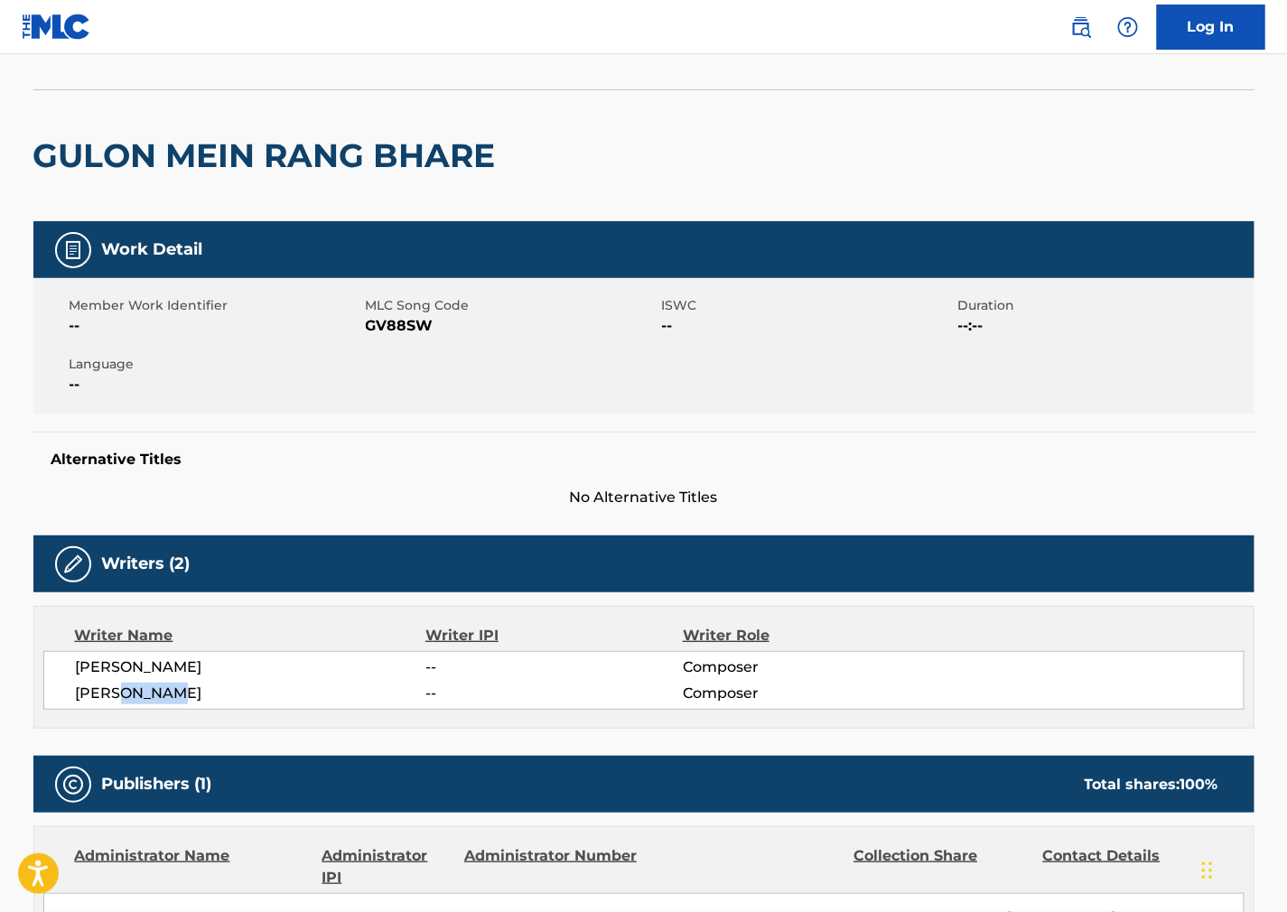
click at [114, 694] on span "[PERSON_NAME]" at bounding box center [251, 694] width 350 height 22
click at [787, 637] on div "Writer Role" at bounding box center [800, 636] width 234 height 22
drag, startPoint x: 200, startPoint y: 665, endPoint x: 23, endPoint y: 652, distance: 178.4
click at [23, 652] on div "< Back to public search results Copy work link GULON MEIN RANG BHARE Work Detai…" at bounding box center [644, 921] width 1264 height 1845
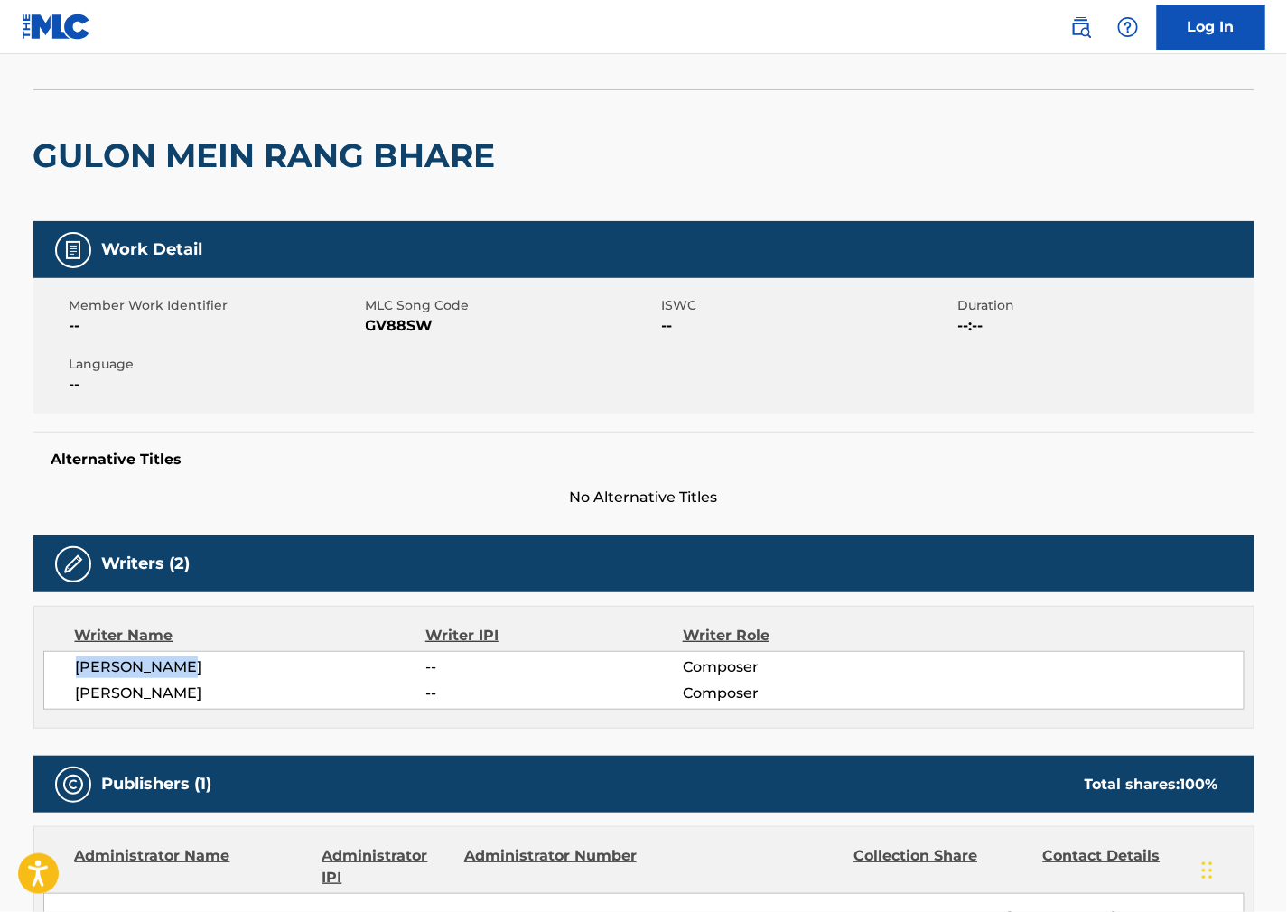
copy span "[PERSON_NAME]"
drag, startPoint x: 799, startPoint y: 432, endPoint x: 770, endPoint y: 429, distance: 29.0
click at [799, 432] on div "Alternative Titles No Alternative Titles" at bounding box center [643, 470] width 1221 height 77
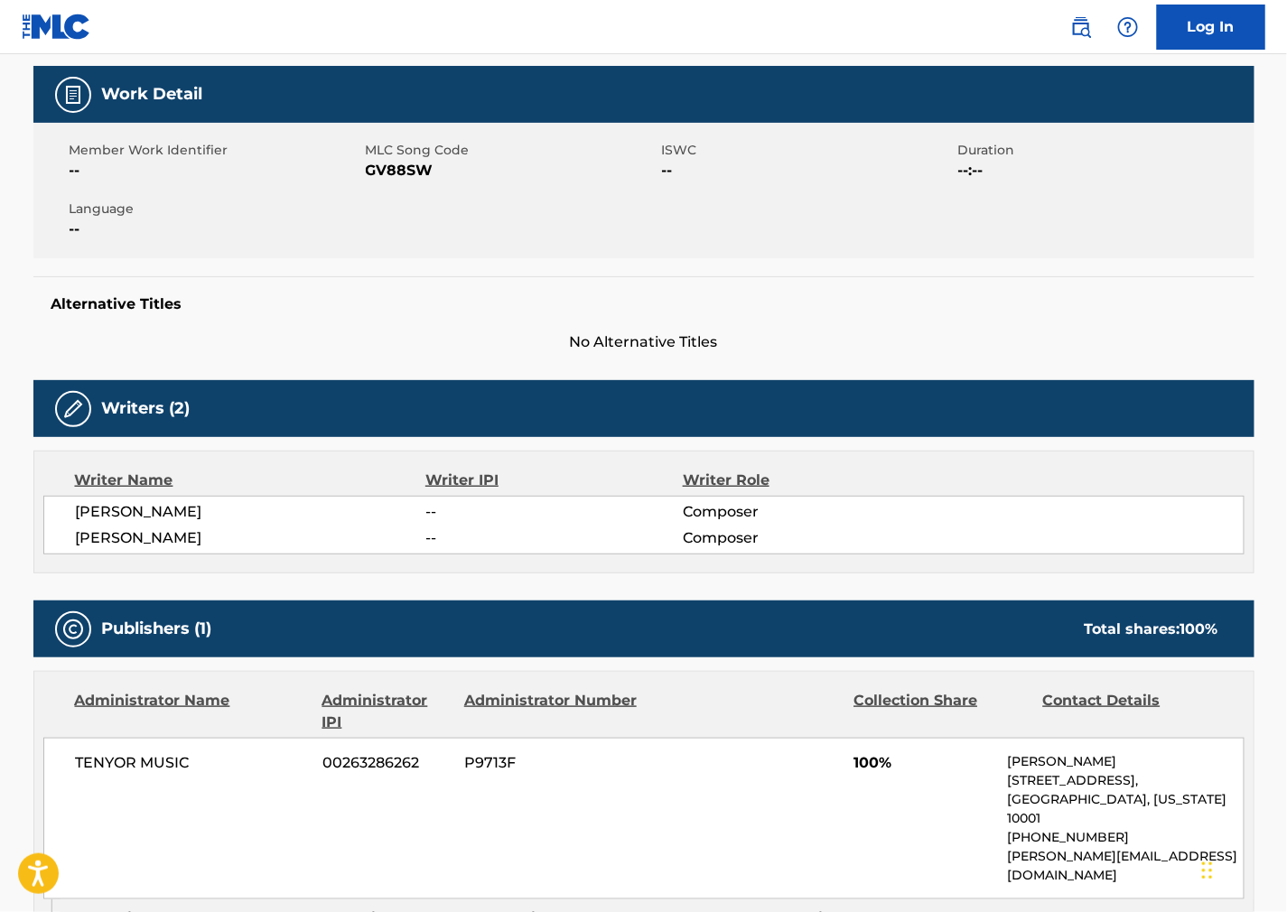
scroll to position [501, 0]
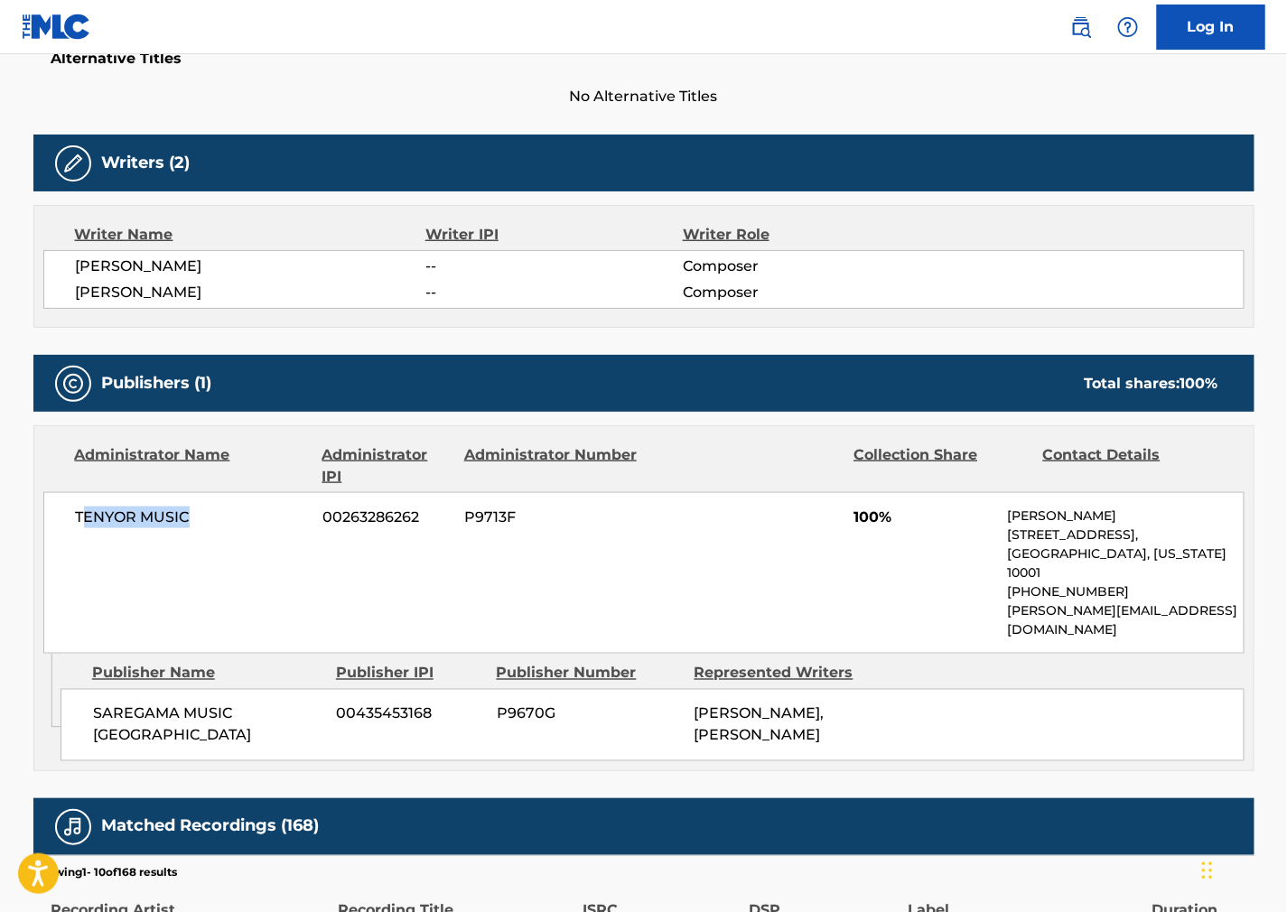
drag, startPoint x: 160, startPoint y: 510, endPoint x: 79, endPoint y: 513, distance: 80.4
click at [79, 513] on span "TENYOR MUSIC" at bounding box center [193, 518] width 234 height 22
click at [96, 526] on span "TENYOR MUSIC" at bounding box center [193, 518] width 234 height 22
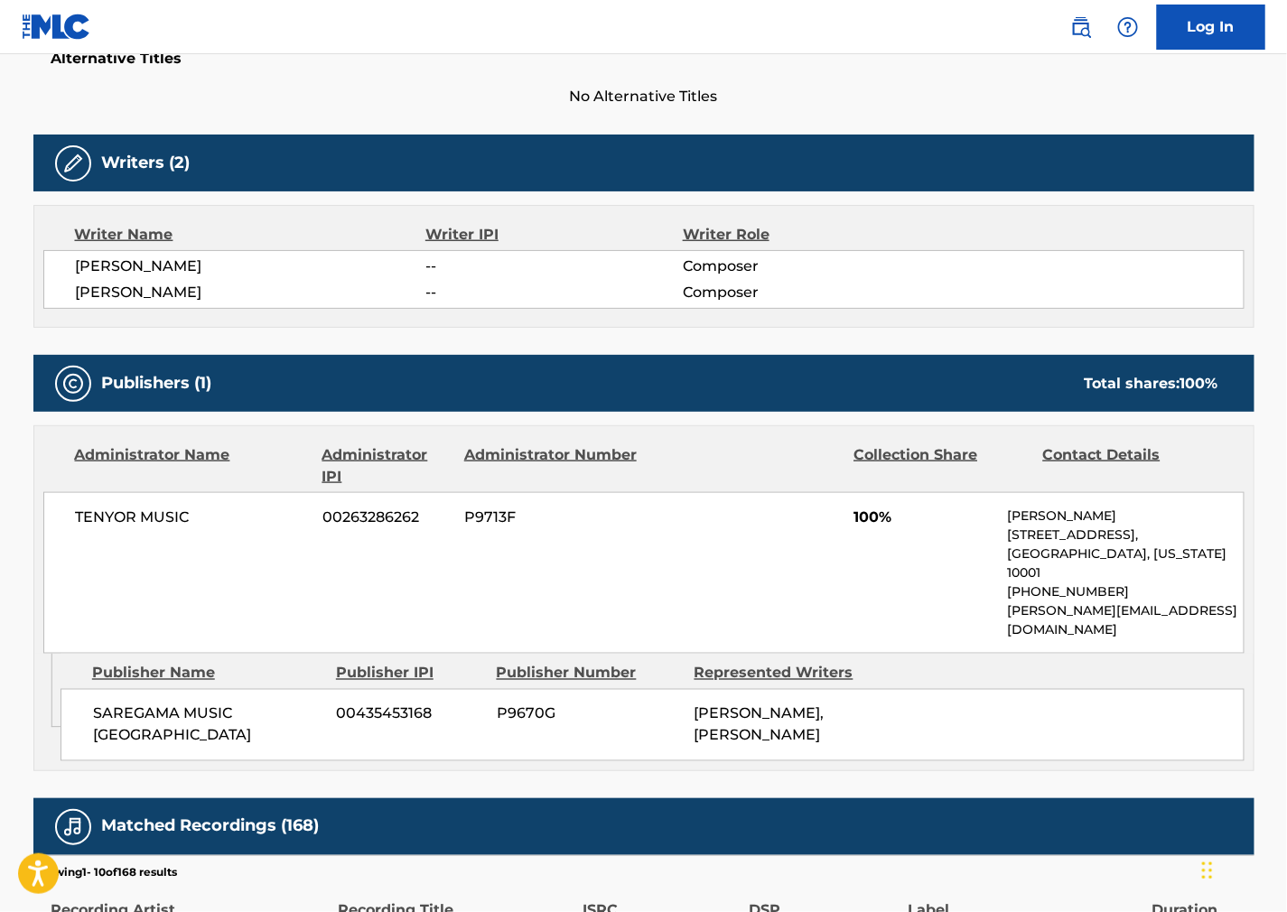
drag, startPoint x: 861, startPoint y: 625, endPoint x: 816, endPoint y: 612, distance: 46.0
click at [860, 654] on div "Publisher Name Publisher IPI Publisher Number Represented Writers SAREGAMA MUSI…" at bounding box center [657, 707] width 1193 height 107
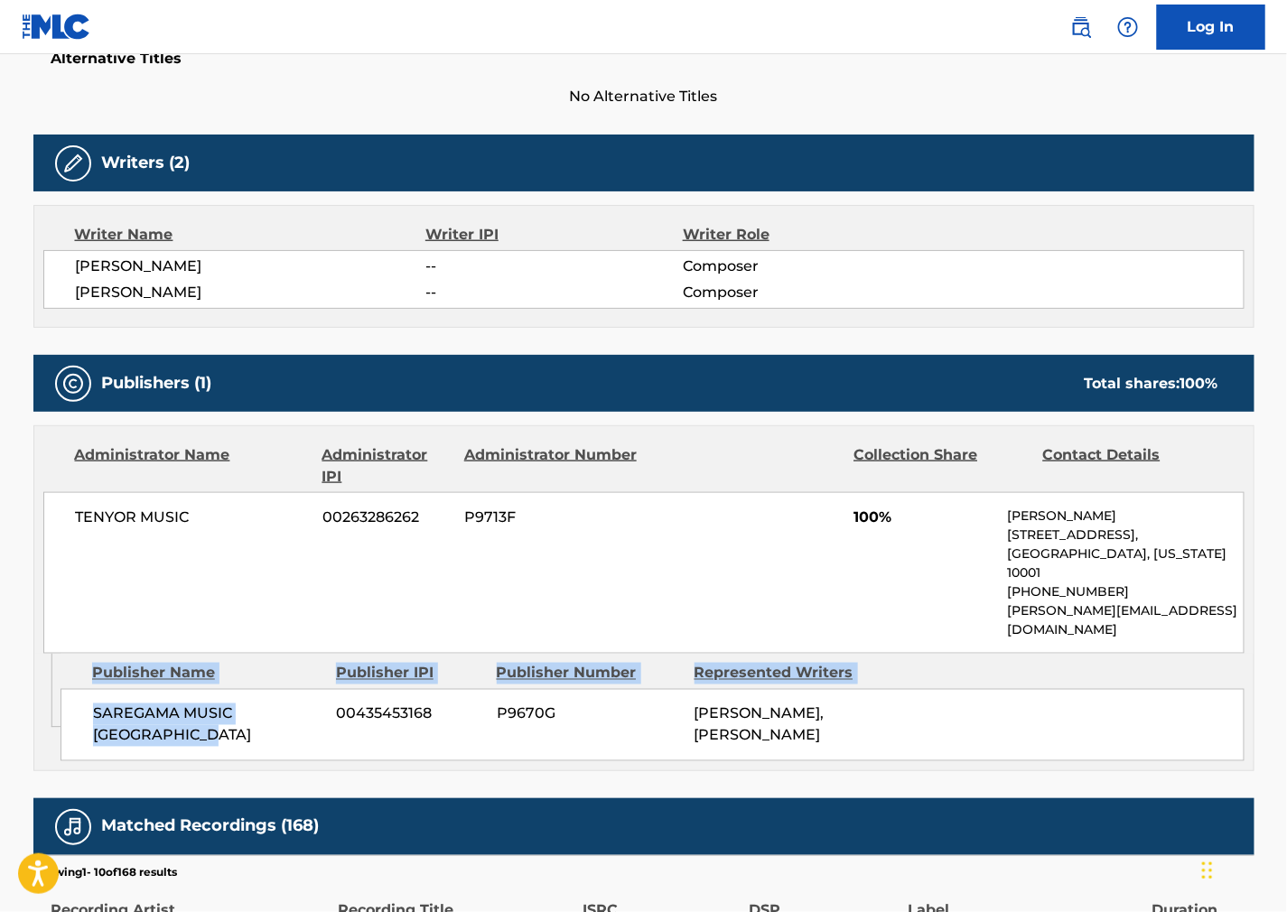
drag, startPoint x: 42, startPoint y: 682, endPoint x: 110, endPoint y: 700, distance: 70.1
click at [34, 678] on div "Admin Original Publisher Connecting Line Publisher Name Publisher IPI Publisher…" at bounding box center [643, 712] width 1219 height 117
click at [111, 704] on span "SAREGAMA MUSIC [GEOGRAPHIC_DATA]" at bounding box center [208, 725] width 230 height 43
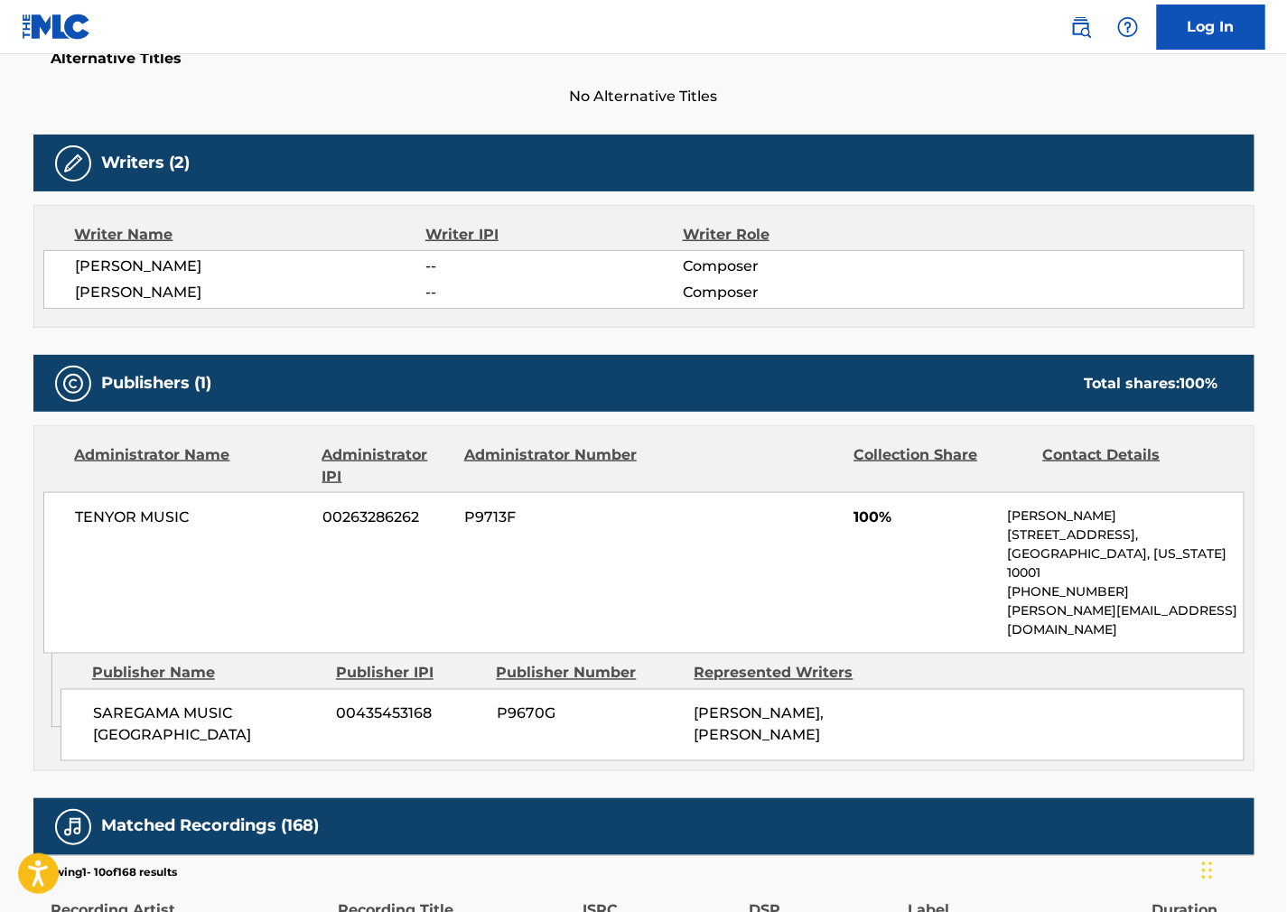
click at [129, 706] on span "SAREGAMA MUSIC [GEOGRAPHIC_DATA]" at bounding box center [208, 725] width 230 height 43
drag, startPoint x: 148, startPoint y: 693, endPoint x: 93, endPoint y: 677, distance: 57.2
click at [93, 704] on span "SAREGAMA MUSIC [GEOGRAPHIC_DATA]" at bounding box center [208, 725] width 230 height 43
copy span "SAREGAMA MUSIC [GEOGRAPHIC_DATA]"
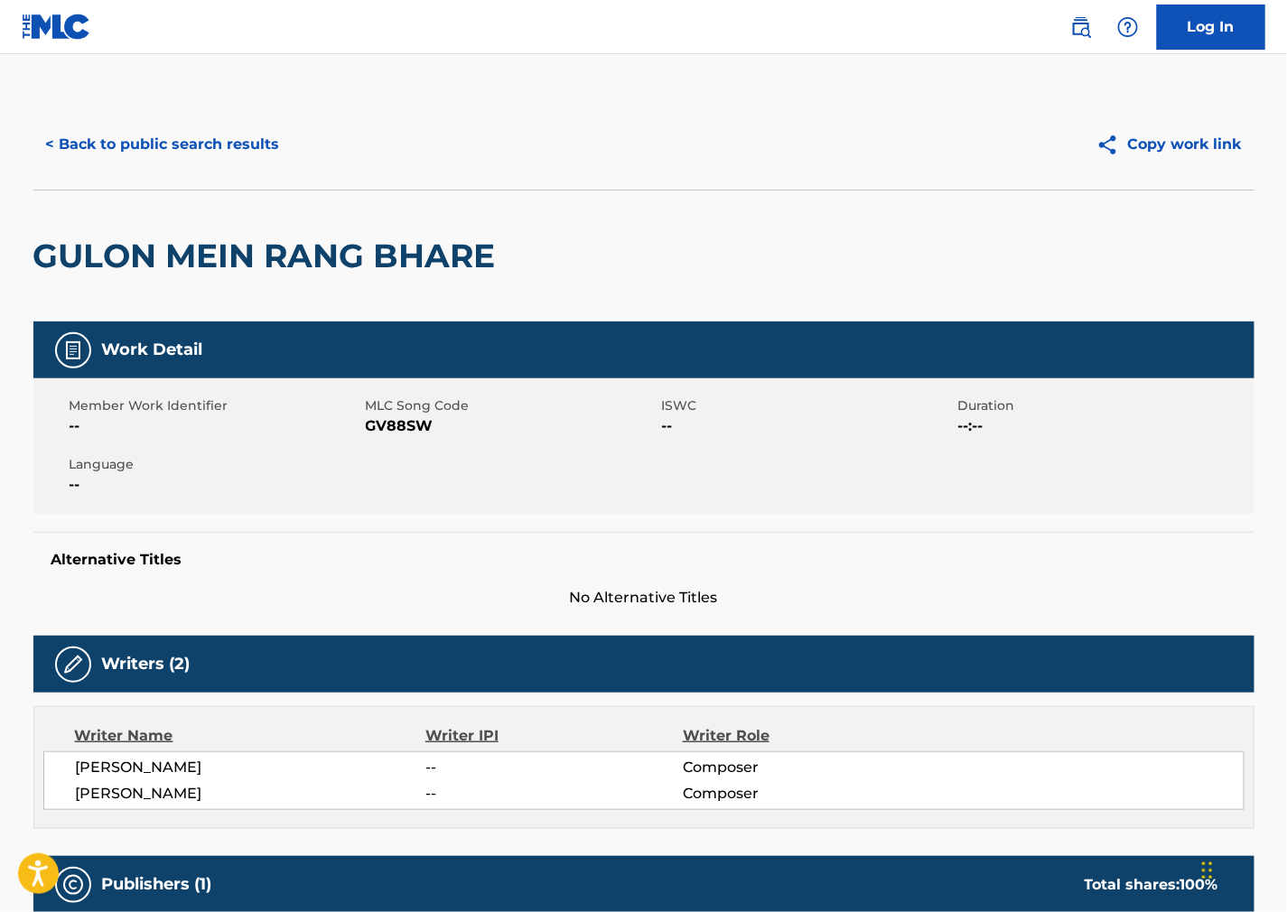
click at [199, 139] on button "< Back to public search results" at bounding box center [162, 144] width 259 height 45
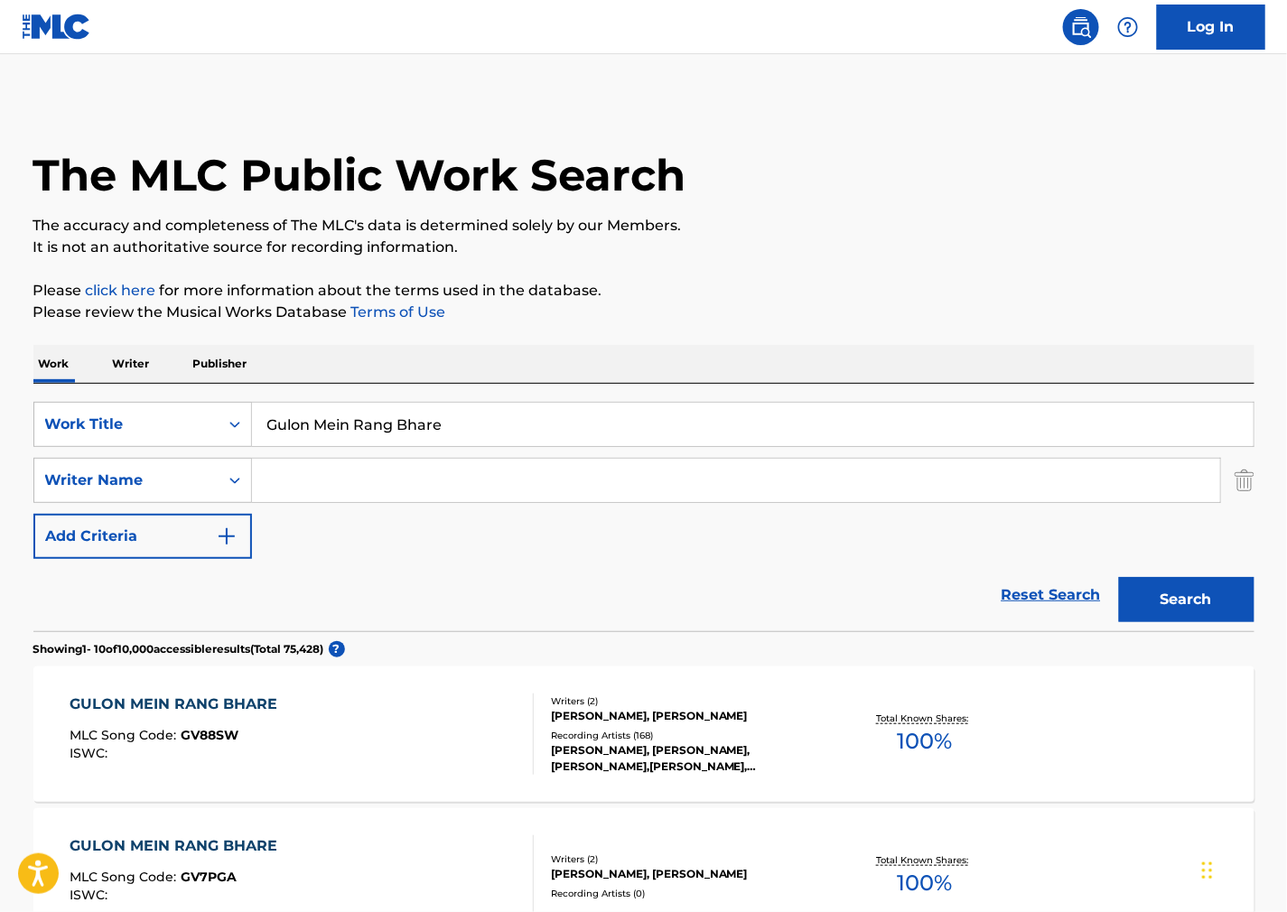
drag, startPoint x: 480, startPoint y: 423, endPoint x: 0, endPoint y: 452, distance: 480.4
paste input "Con Otro Sabor"
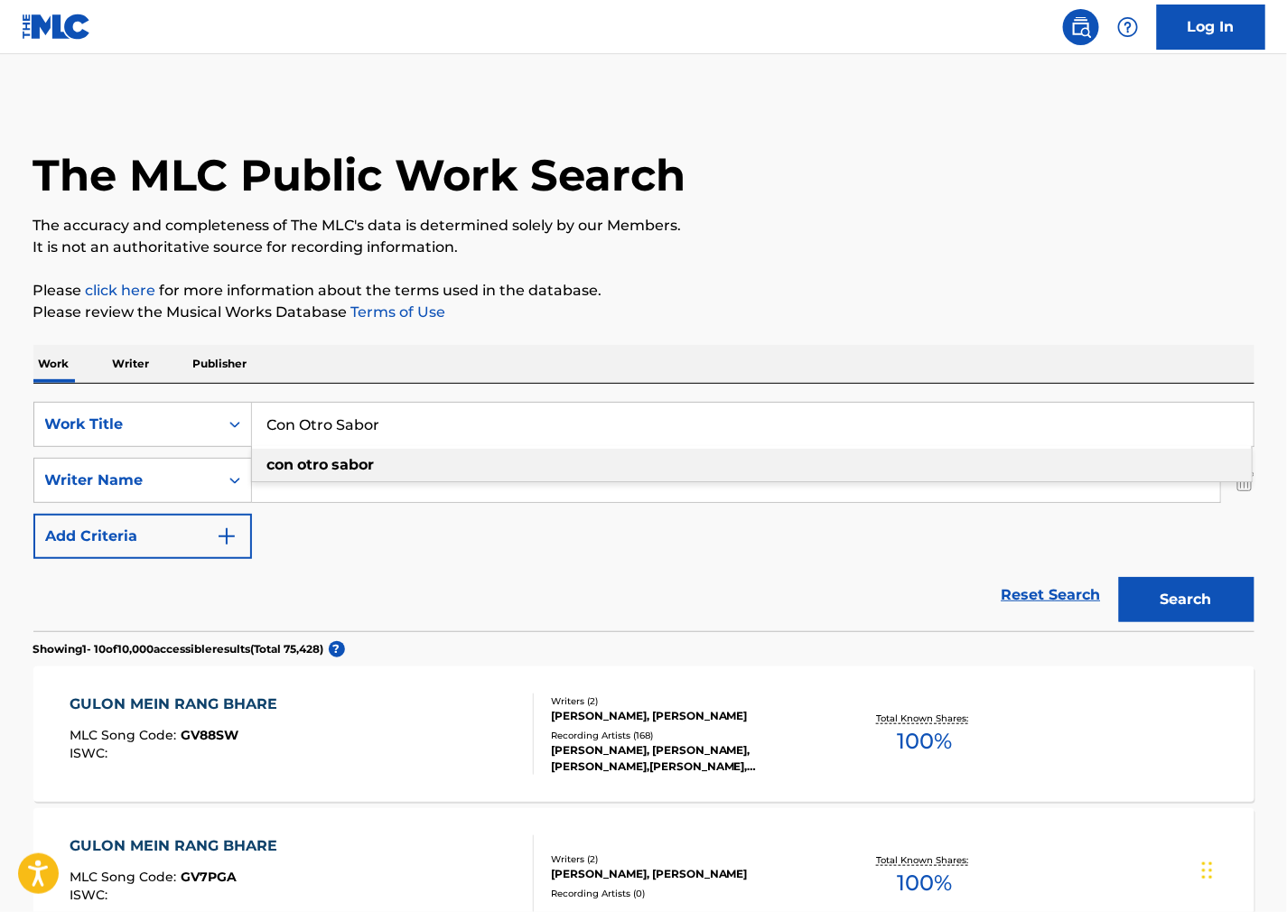
type input "Con Otro Sabor"
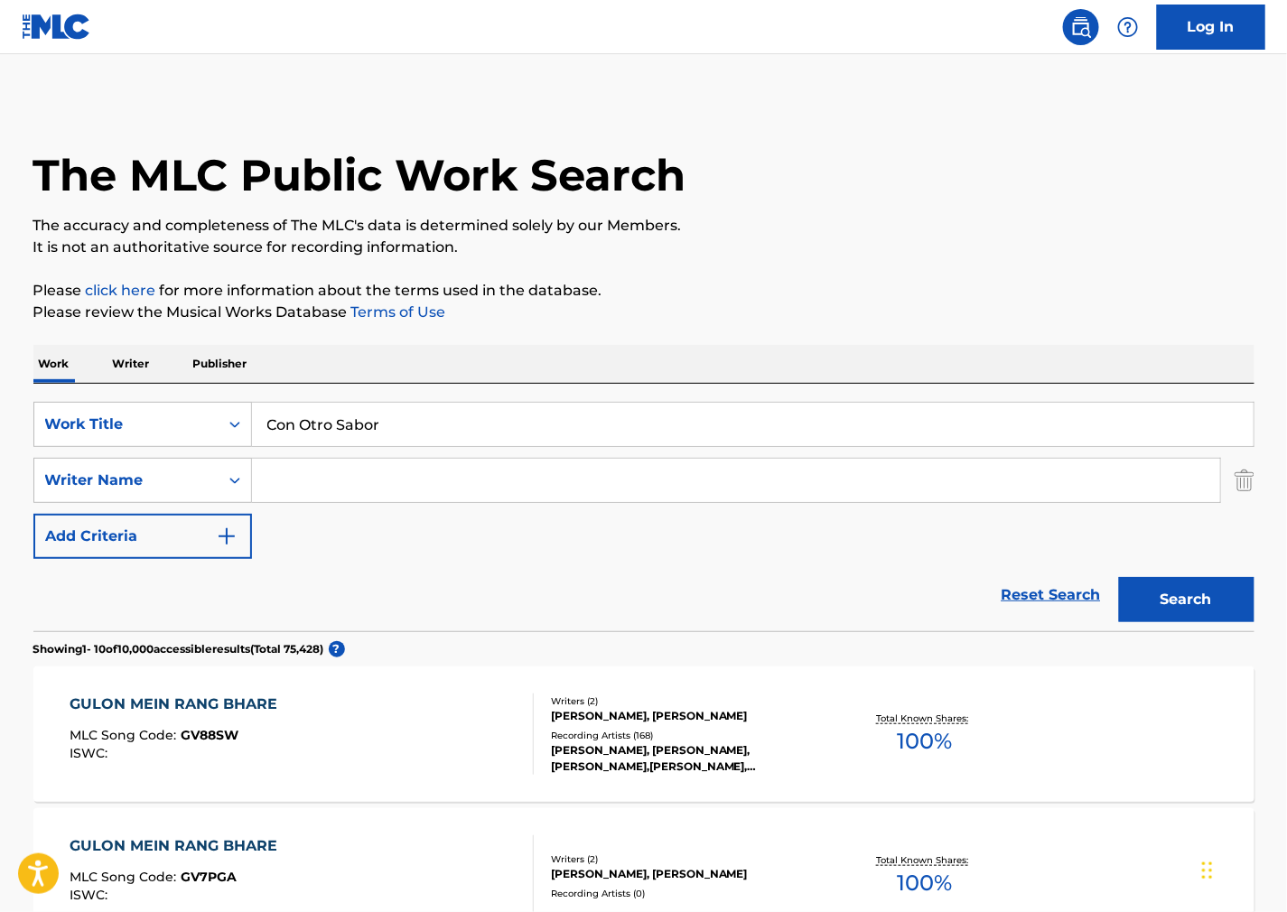
drag, startPoint x: 909, startPoint y: 304, endPoint x: 313, endPoint y: 522, distance: 634.6
click at [909, 303] on p "Please review the Musical Works Database Terms of Use" at bounding box center [643, 313] width 1221 height 22
drag, startPoint x: 340, startPoint y: 489, endPoint x: 563, endPoint y: 482, distance: 222.3
click at [340, 489] on input "Search Form" at bounding box center [736, 480] width 968 height 43
paste input "[PERSON_NAME]"
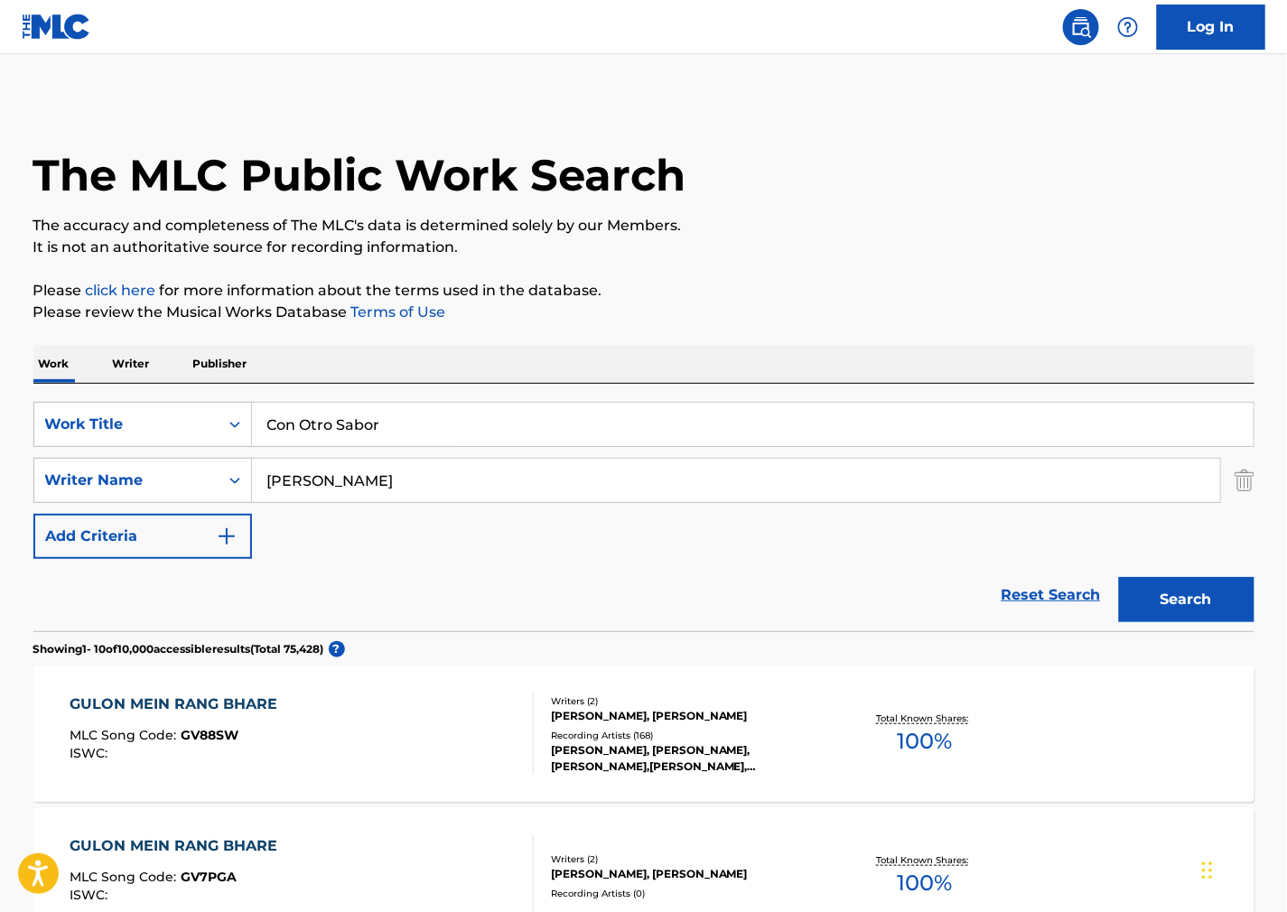
type input "[PERSON_NAME]"
click at [1195, 607] on button "Search" at bounding box center [1186, 599] width 135 height 45
click at [407, 716] on div "CON OTRO SABOR MLC Song Code : CV7QMD ISWC :" at bounding box center [302, 734] width 464 height 81
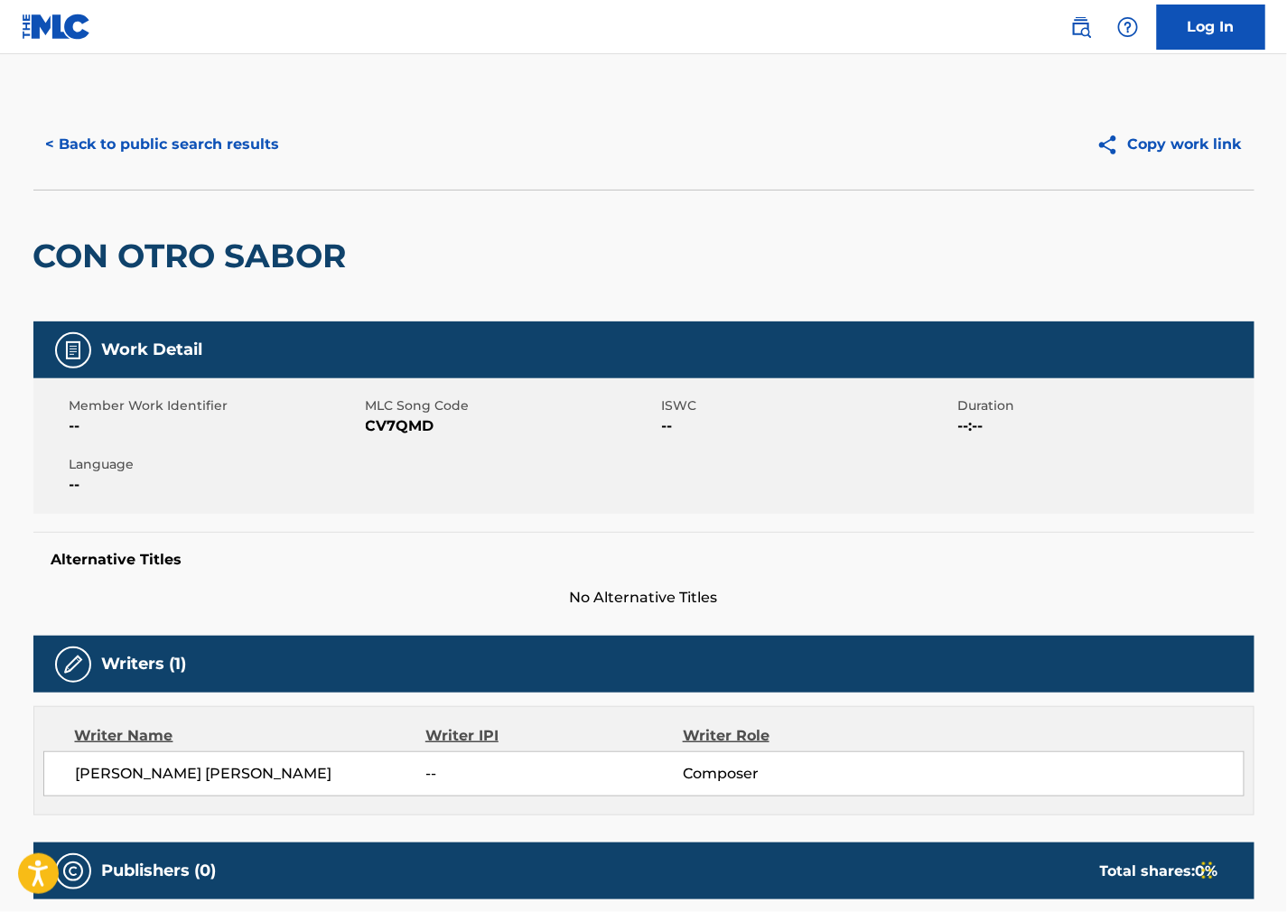
click at [422, 428] on span "CV7QMD" at bounding box center [512, 426] width 292 height 22
copy span "CV7QMD"
drag, startPoint x: 969, startPoint y: 522, endPoint x: 936, endPoint y: 544, distance: 39.8
click at [969, 524] on div "Work Detail Member Work Identifier -- MLC Song Code CV7QMD ISWC -- Duration --:…" at bounding box center [643, 465] width 1221 height 287
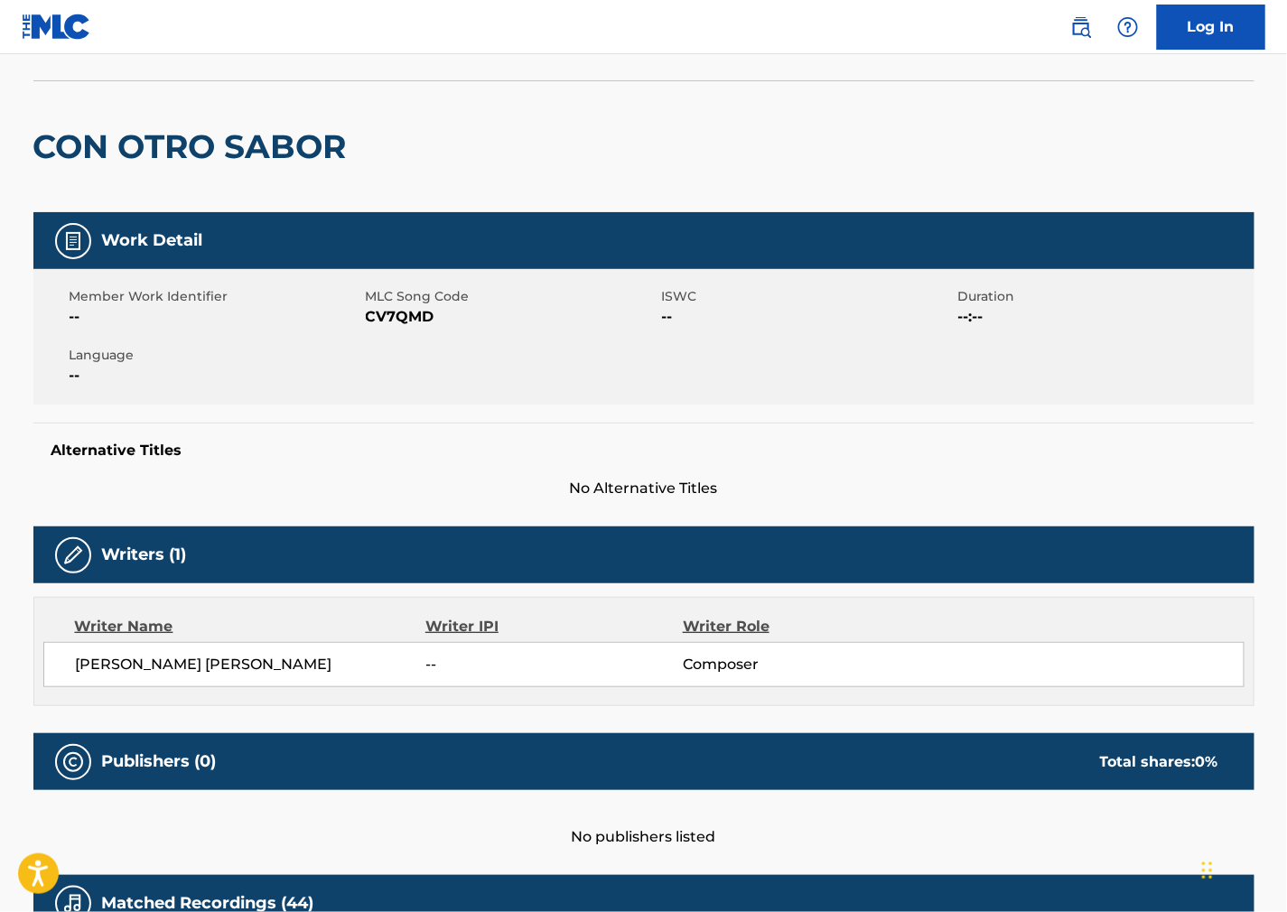
scroll to position [401, 0]
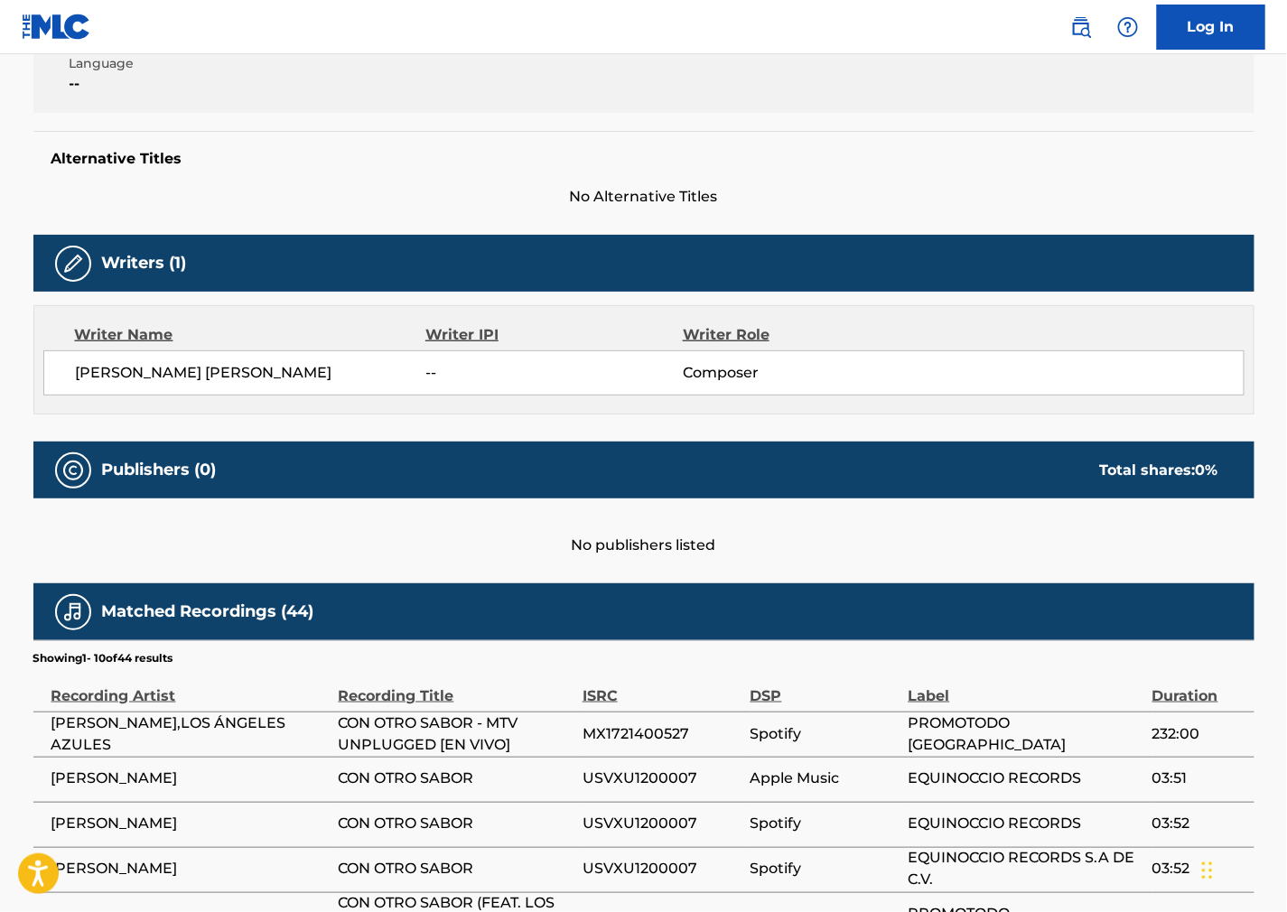
drag, startPoint x: 739, startPoint y: 130, endPoint x: 552, endPoint y: 0, distance: 227.7
click at [741, 129] on div "Work Detail Member Work Identifier -- MLC Song Code CV7QMD ISWC -- Duration --:…" at bounding box center [643, 64] width 1221 height 287
